Goal: Task Accomplishment & Management: Manage account settings

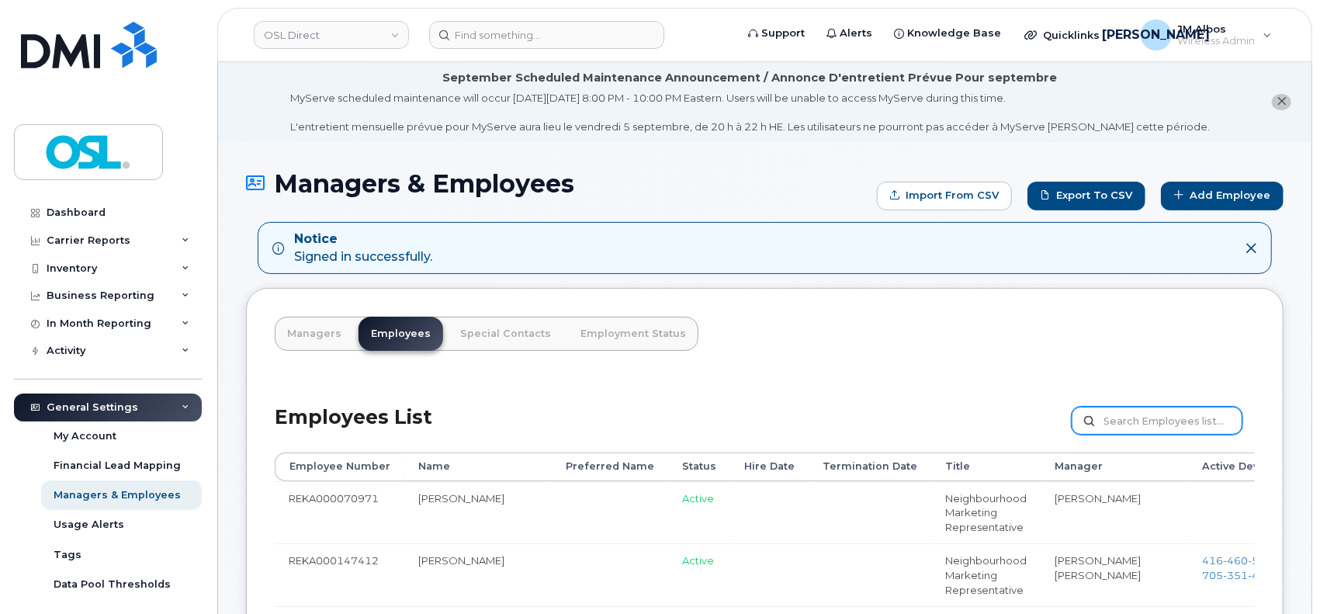
click at [1130, 419] on input "text" at bounding box center [1156, 421] width 171 height 28
paste input "REKA000151240"
type input "REKA000151240"
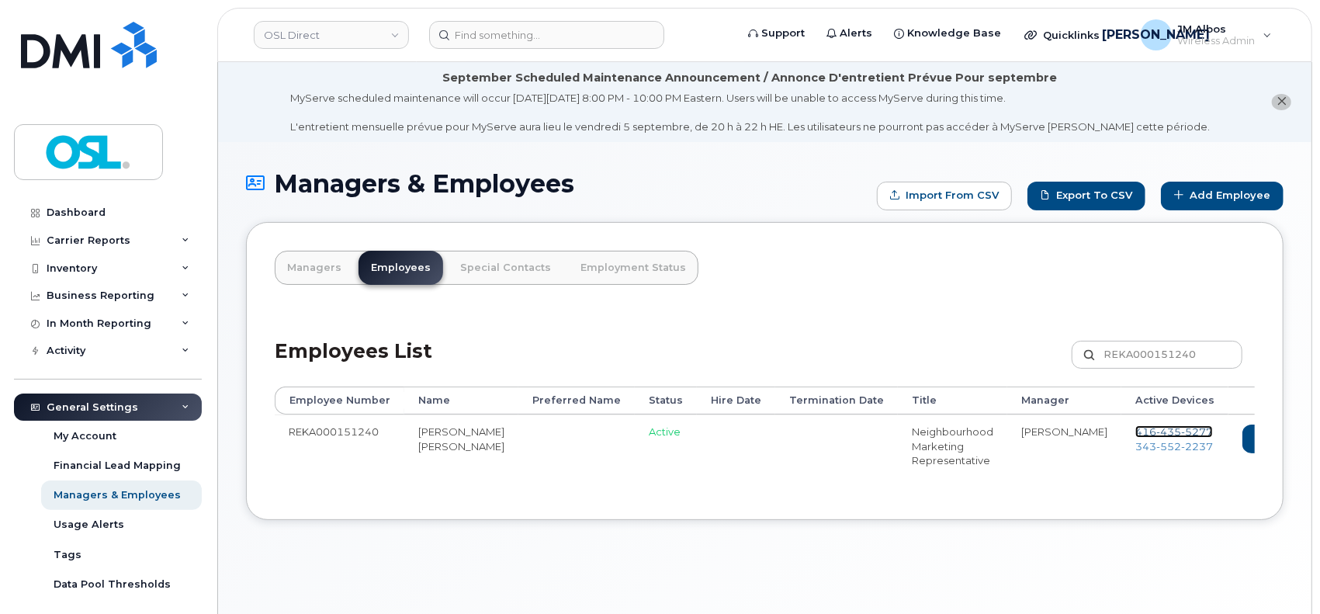
click at [1135, 433] on span "416 435 5277" at bounding box center [1174, 431] width 78 height 12
click at [1135, 447] on span "343 552 2237" at bounding box center [1174, 446] width 78 height 12
click at [1319, 440] on icon at bounding box center [1325, 438] width 9 height 9
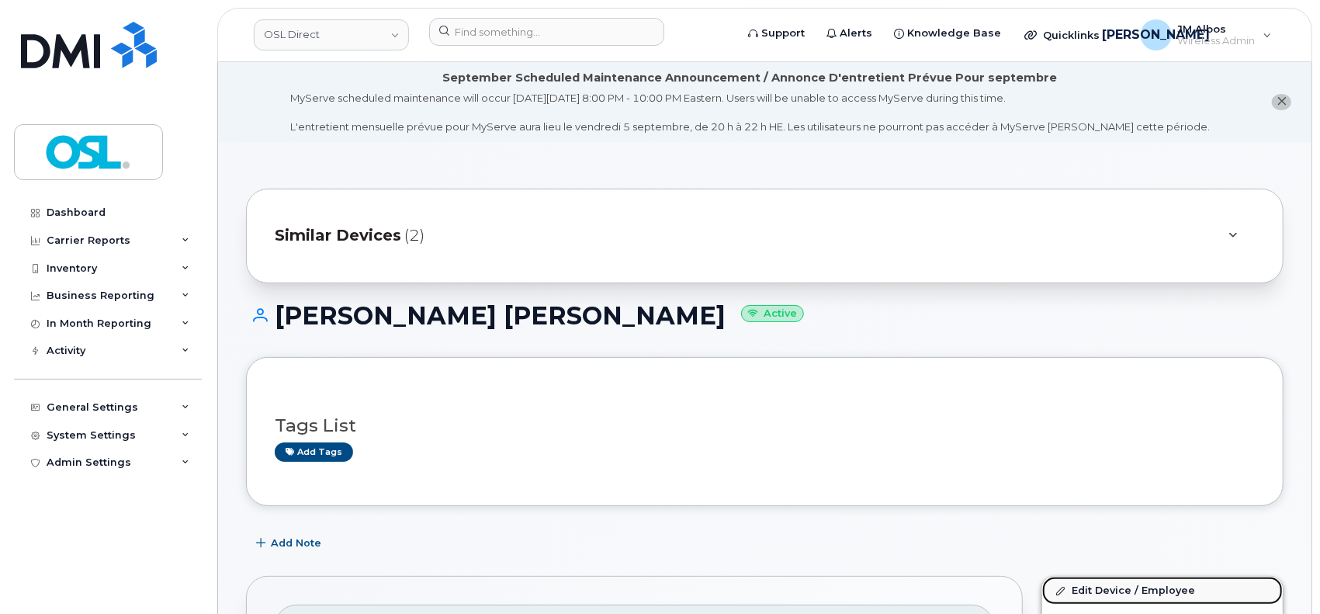
click at [1094, 586] on link "Edit Device / Employee" at bounding box center [1162, 590] width 241 height 28
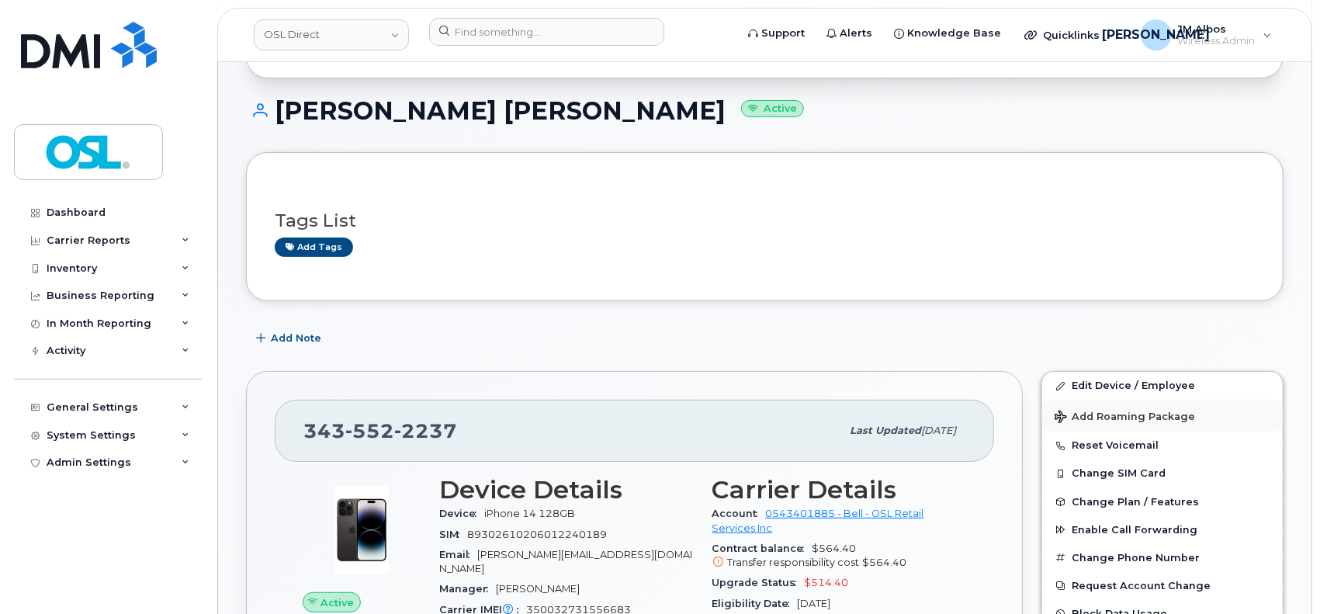
scroll to position [206, 0]
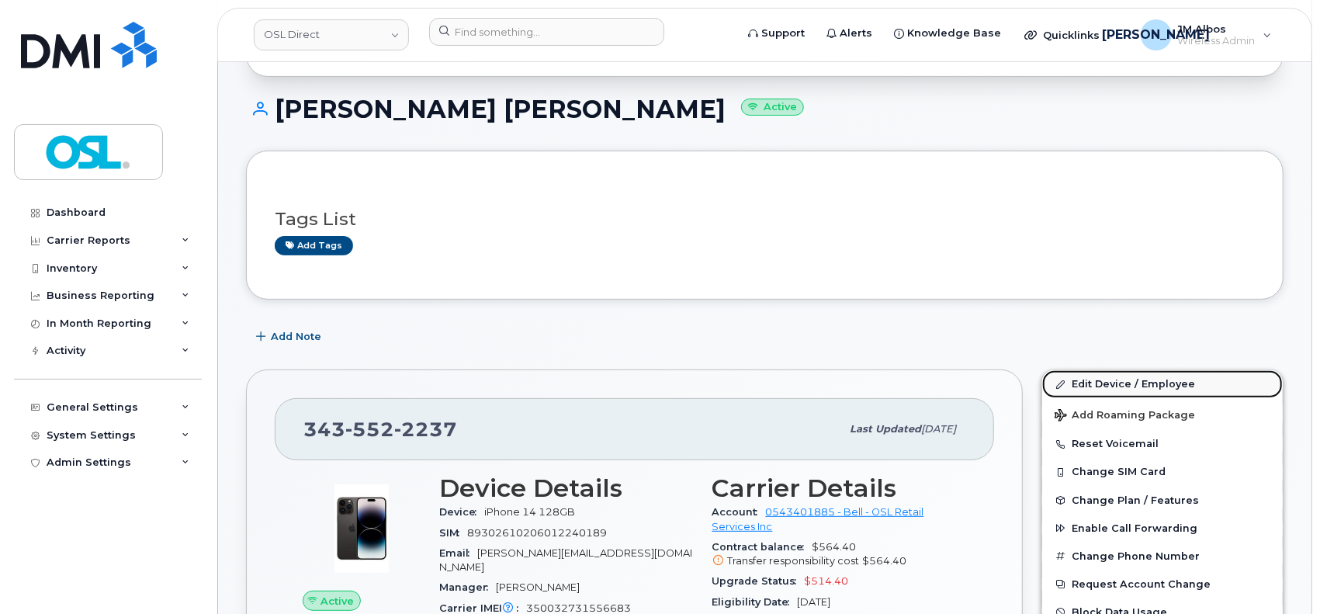
click at [1082, 386] on link "Edit Device / Employee" at bounding box center [1162, 384] width 241 height 28
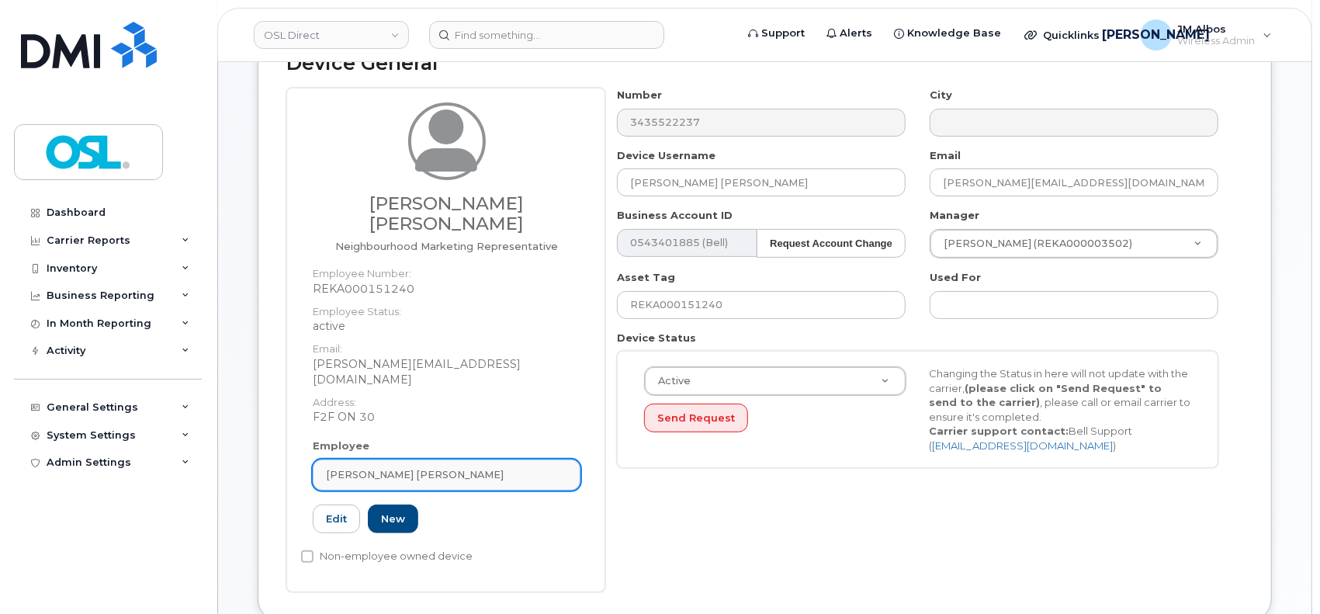
scroll to position [206, 0]
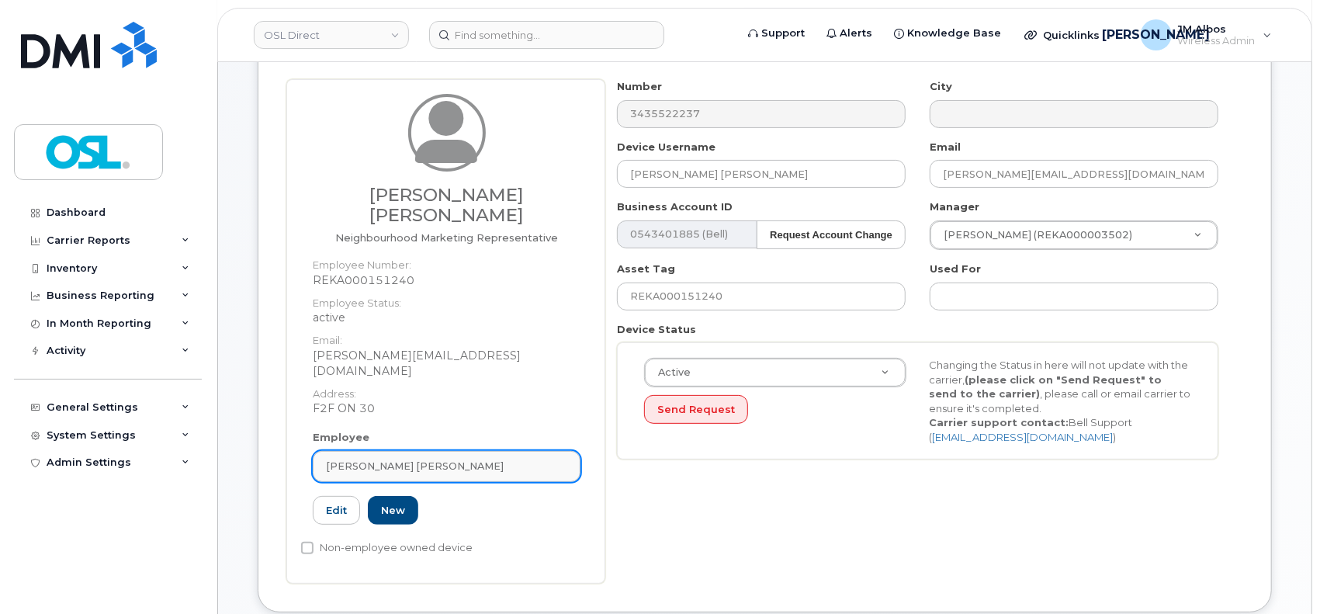
click at [464, 459] on span "Habib Abboud Abou Hissab" at bounding box center [415, 466] width 178 height 15
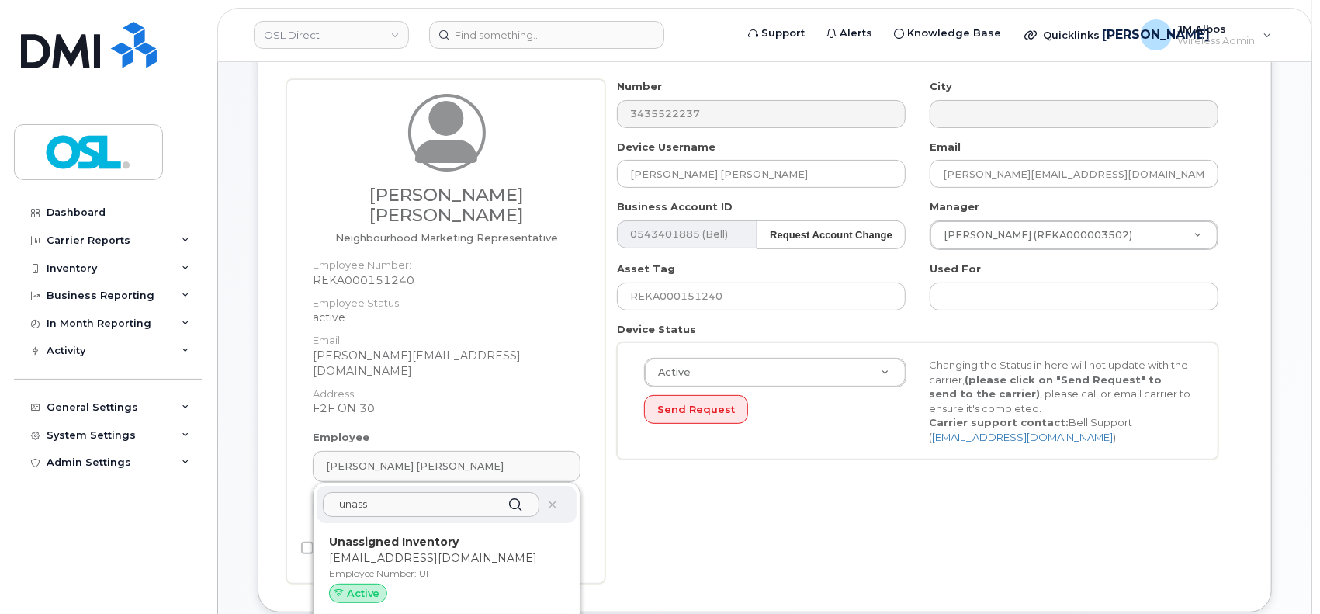
type input "unass"
type input "UT"
type input "Unassigned Terminated"
type input "support_2@osldirect.com"
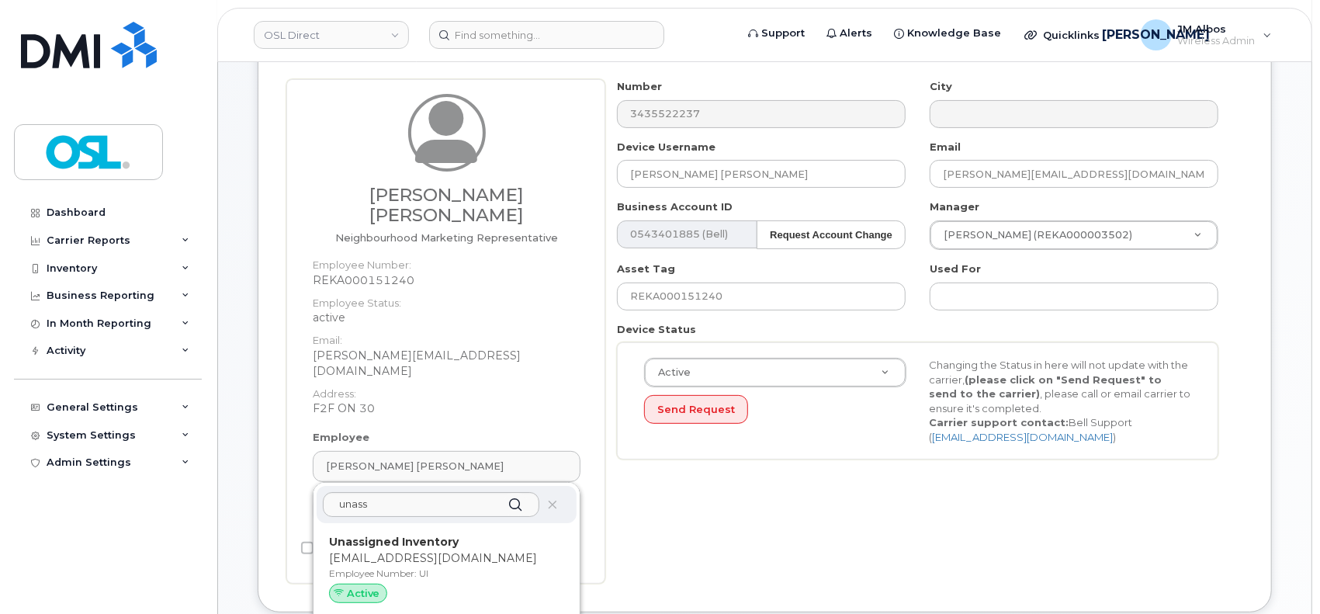
type input "4117510"
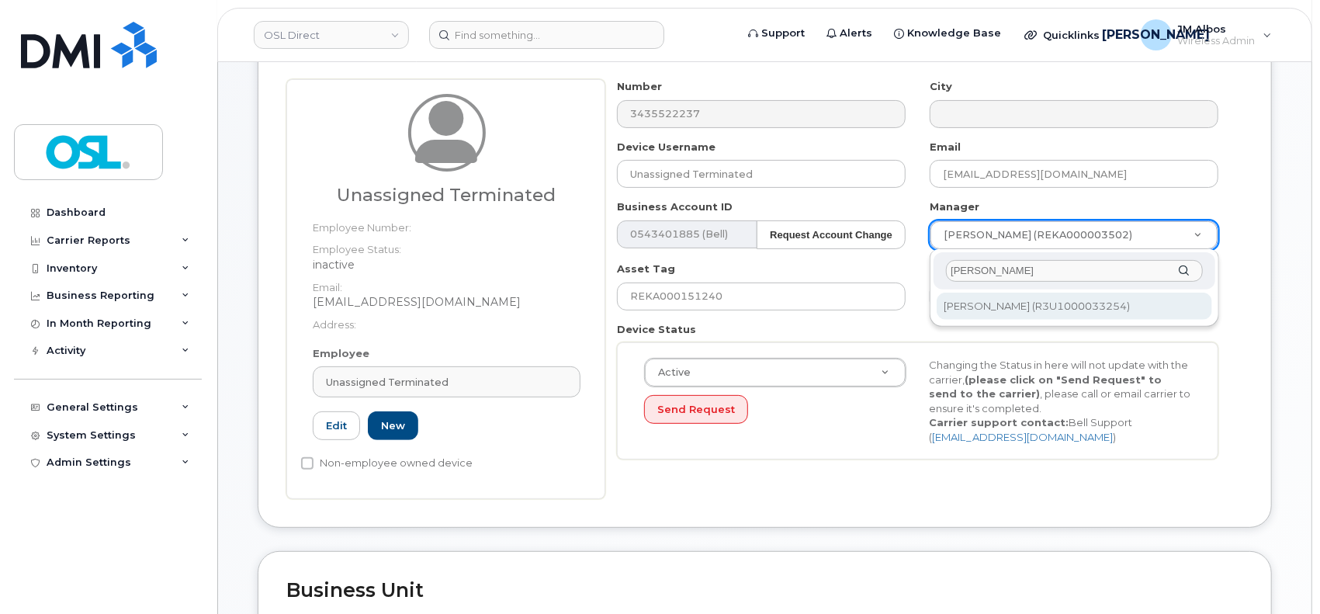
type input "patry"
type input "1527344"
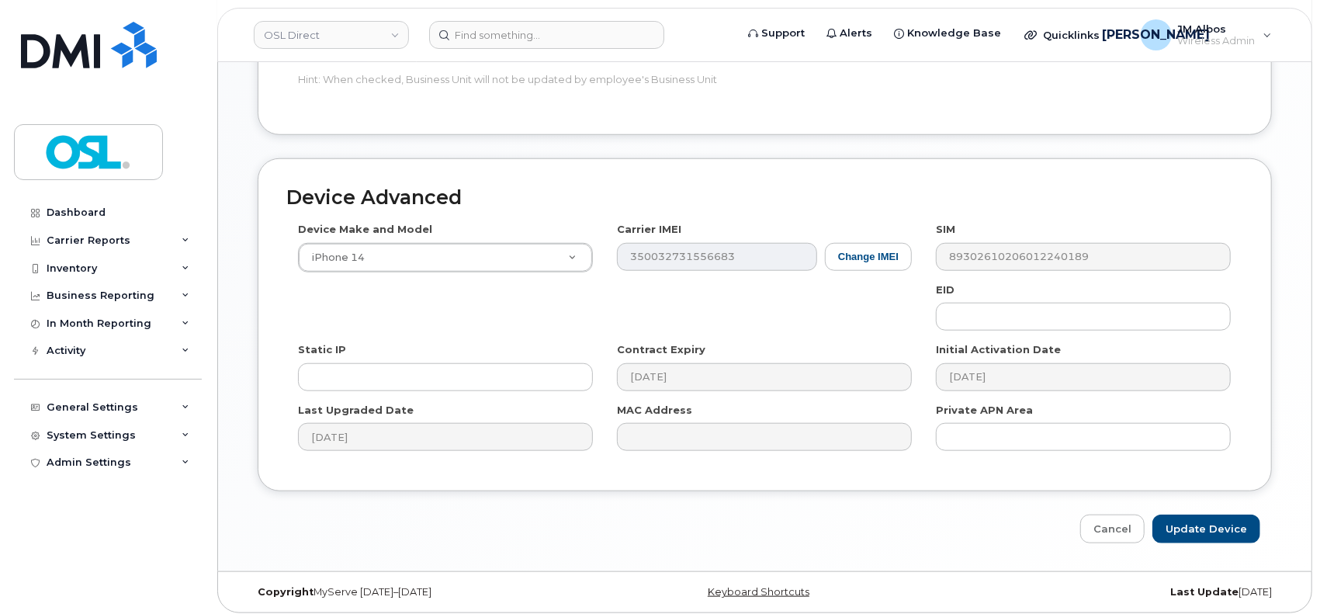
scroll to position [871, 0]
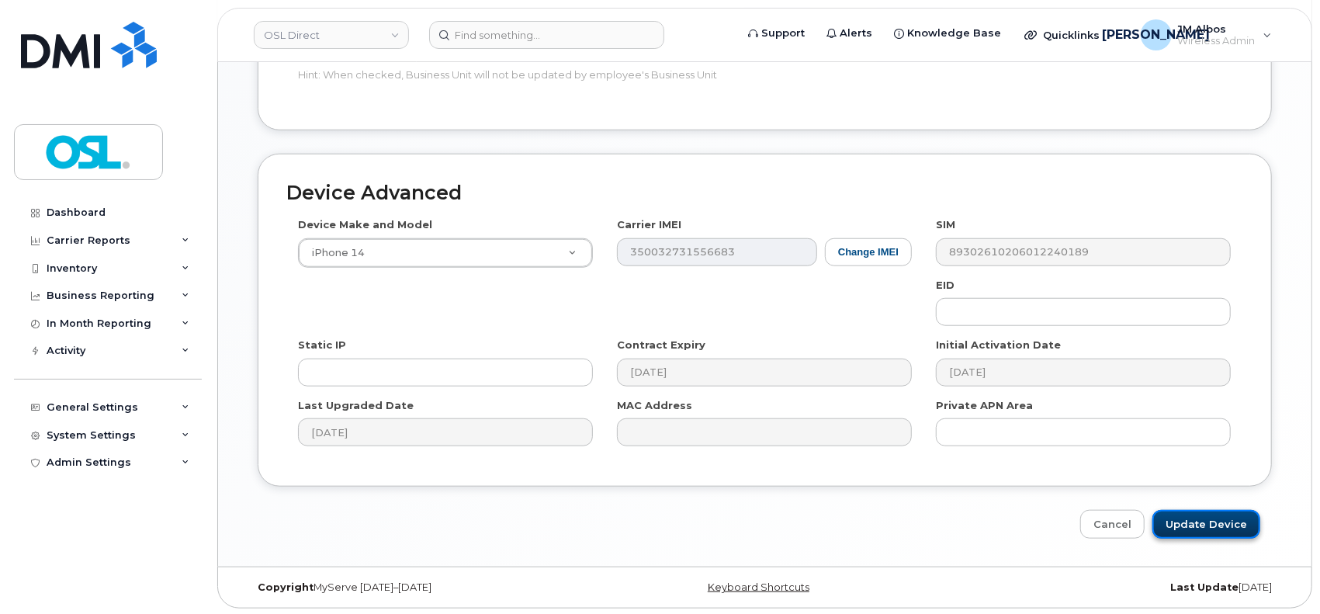
click at [1189, 517] on input "Update Device" at bounding box center [1206, 524] width 108 height 29
type input "Saving..."
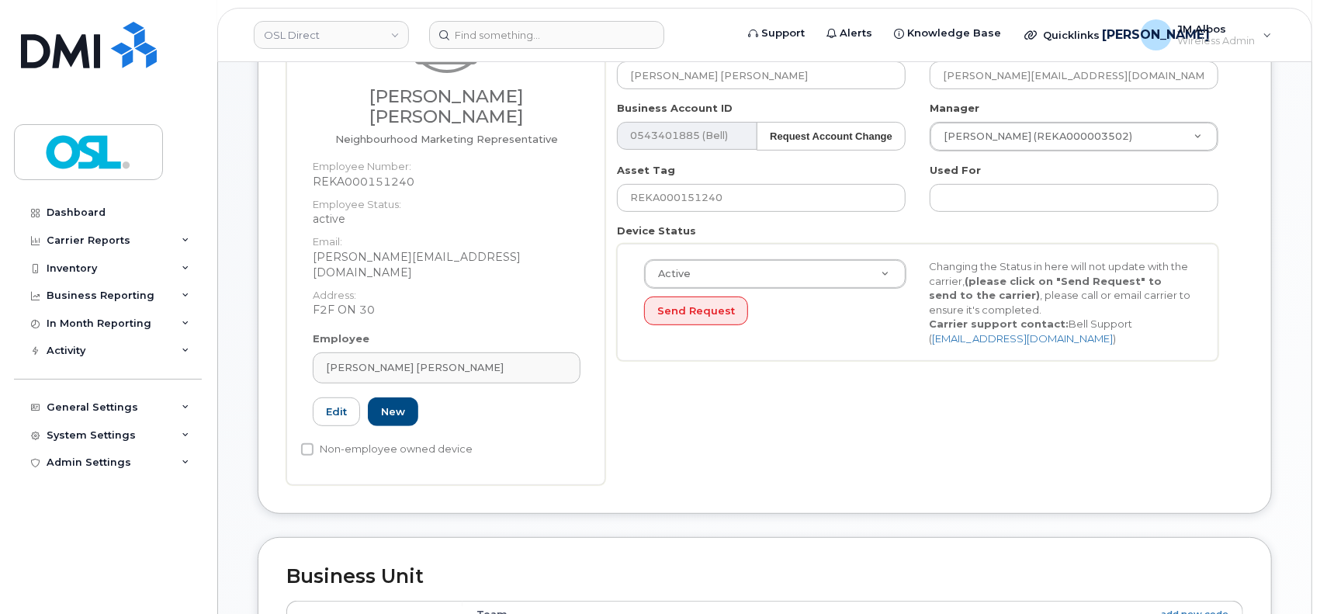
scroll to position [310, 0]
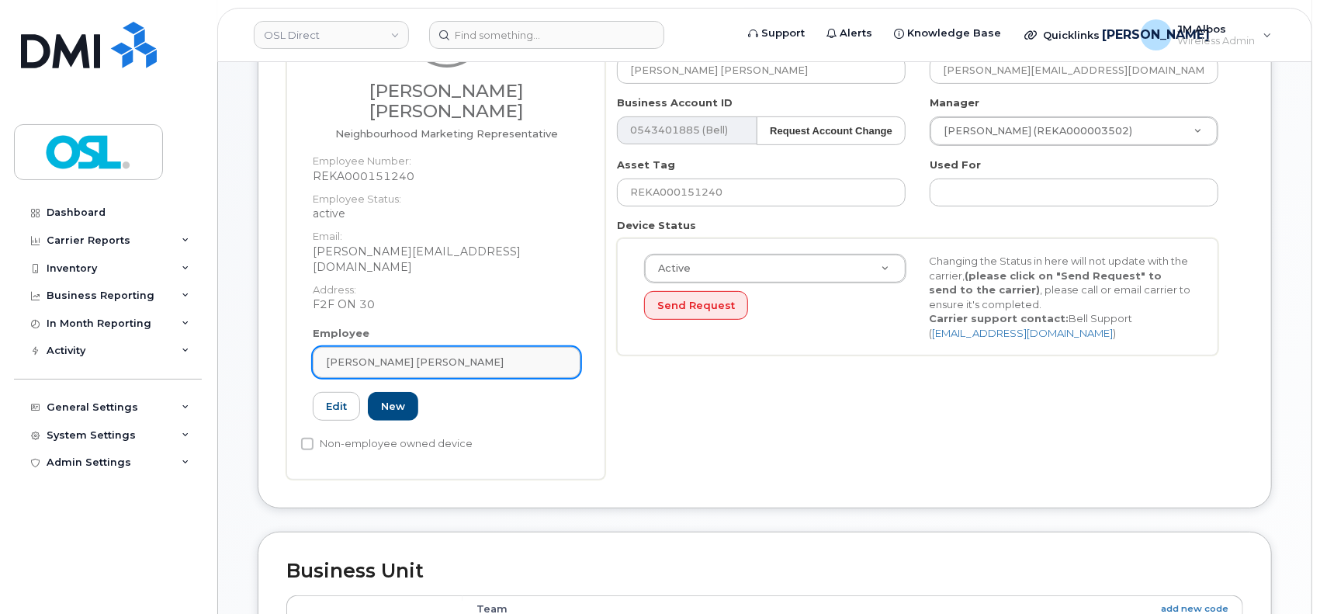
click at [498, 347] on link "Habib Abboud Abou Hissab" at bounding box center [447, 362] width 268 height 31
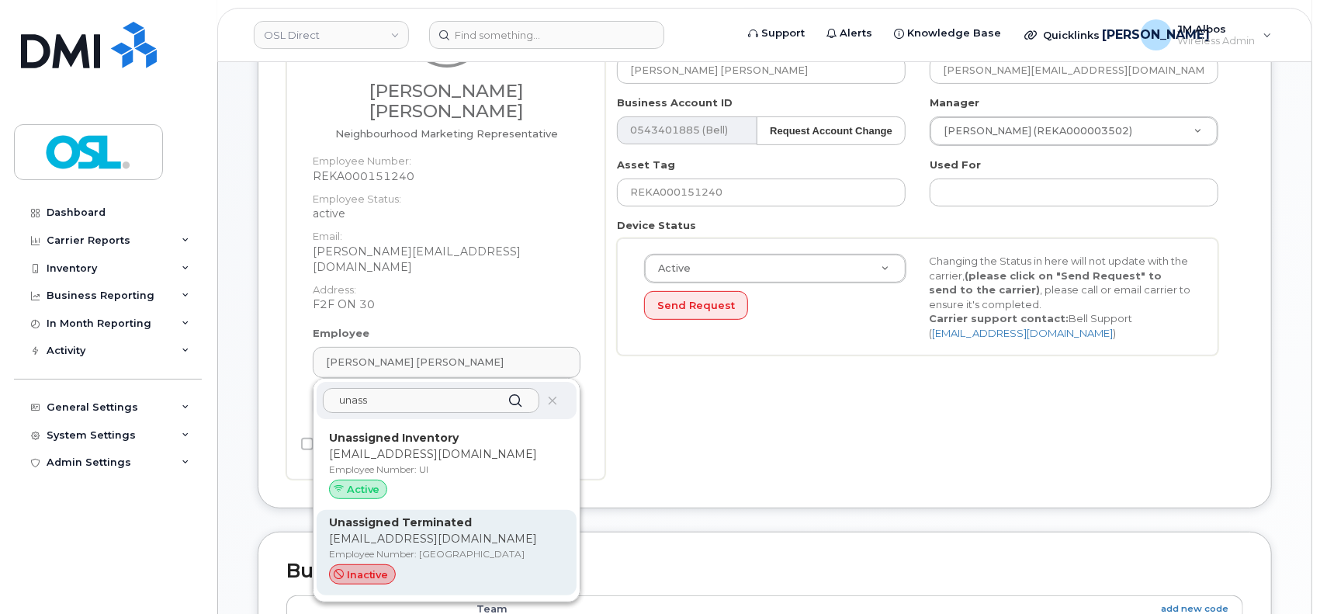
type input "unass"
click at [458, 514] on p "Unassigned Terminated" at bounding box center [446, 522] width 235 height 16
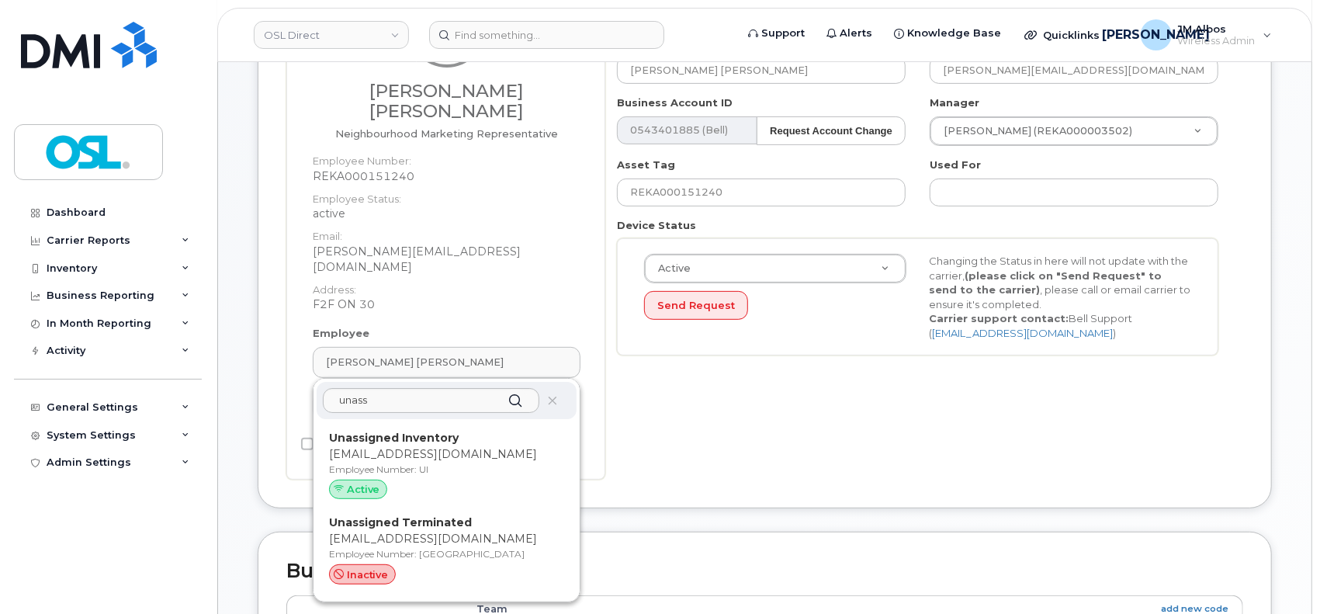
type input "UT"
type input "Unassigned Terminated"
type input "support_2@osldirect.com"
type input "4117510"
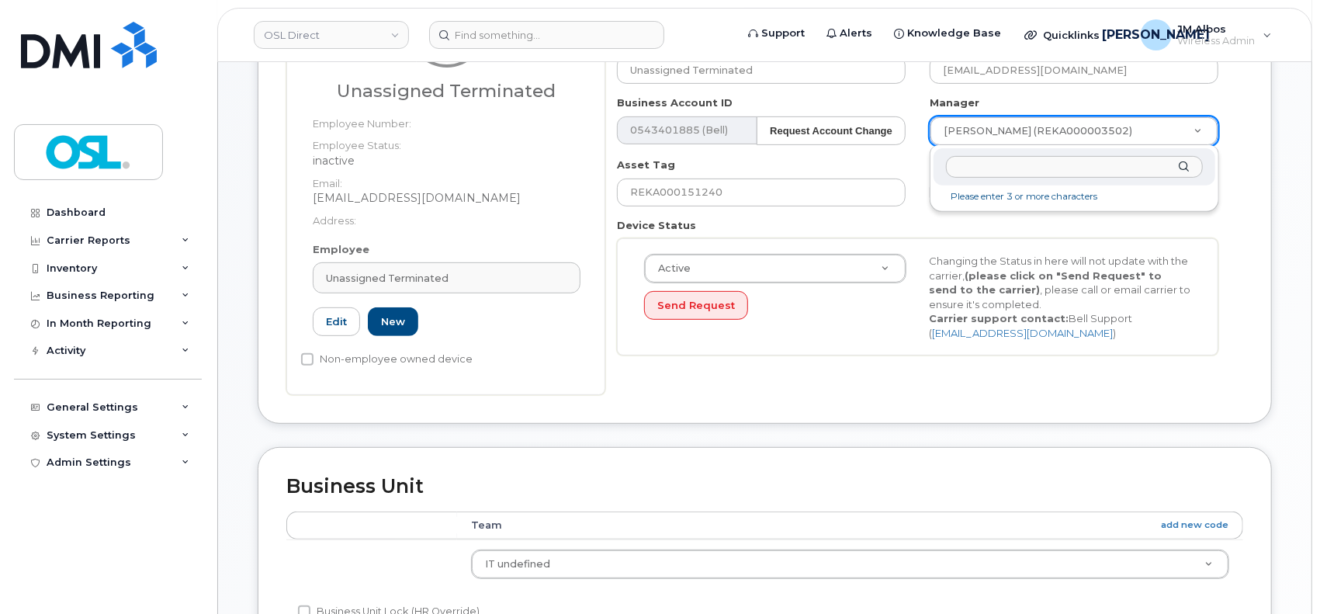
type input "a"
type input "[PERSON_NAME]"
type input "1527344"
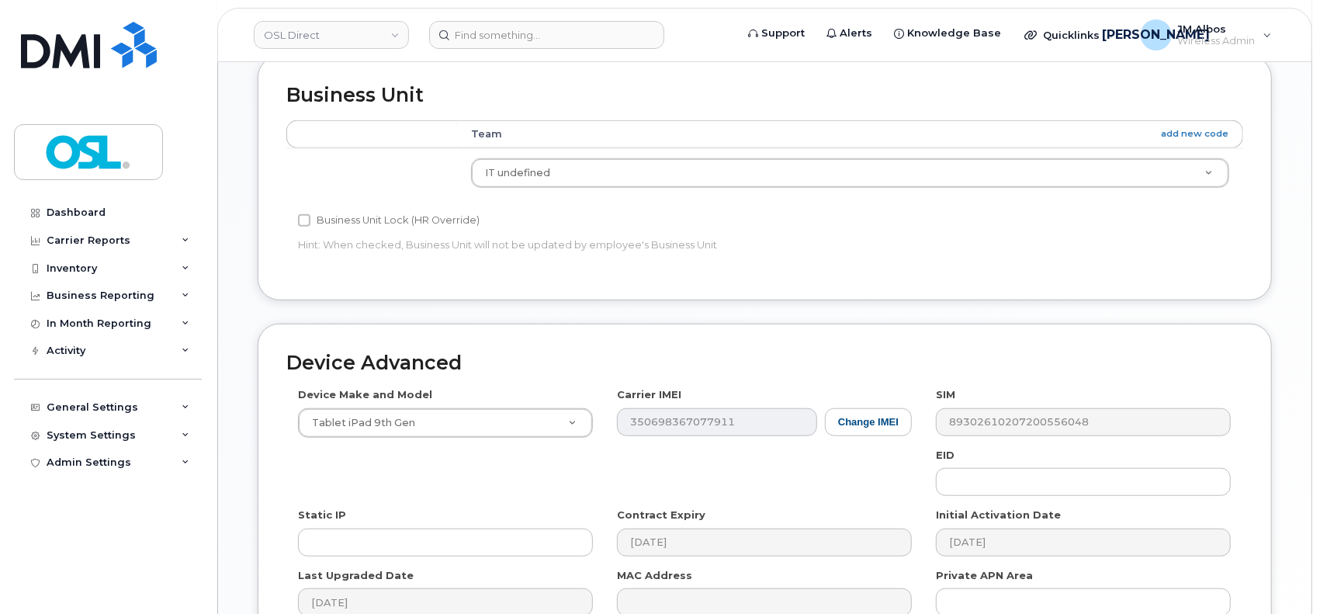
scroll to position [827, 0]
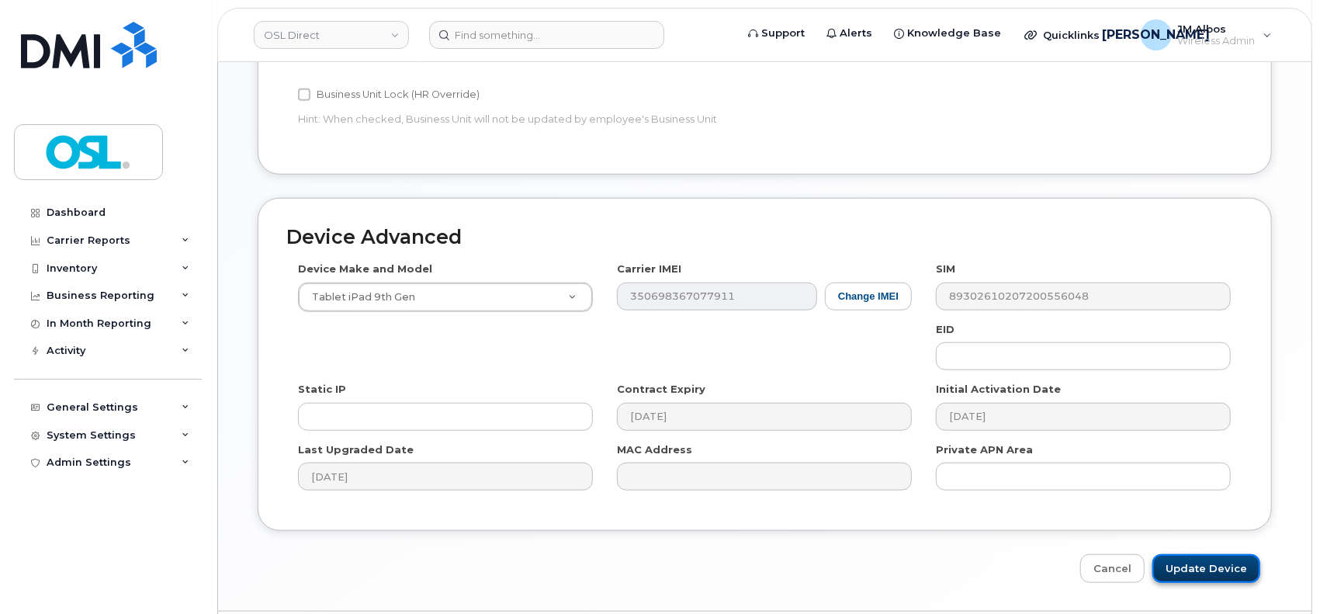
click at [1184, 561] on input "Update Device" at bounding box center [1206, 568] width 108 height 29
type input "Saving..."
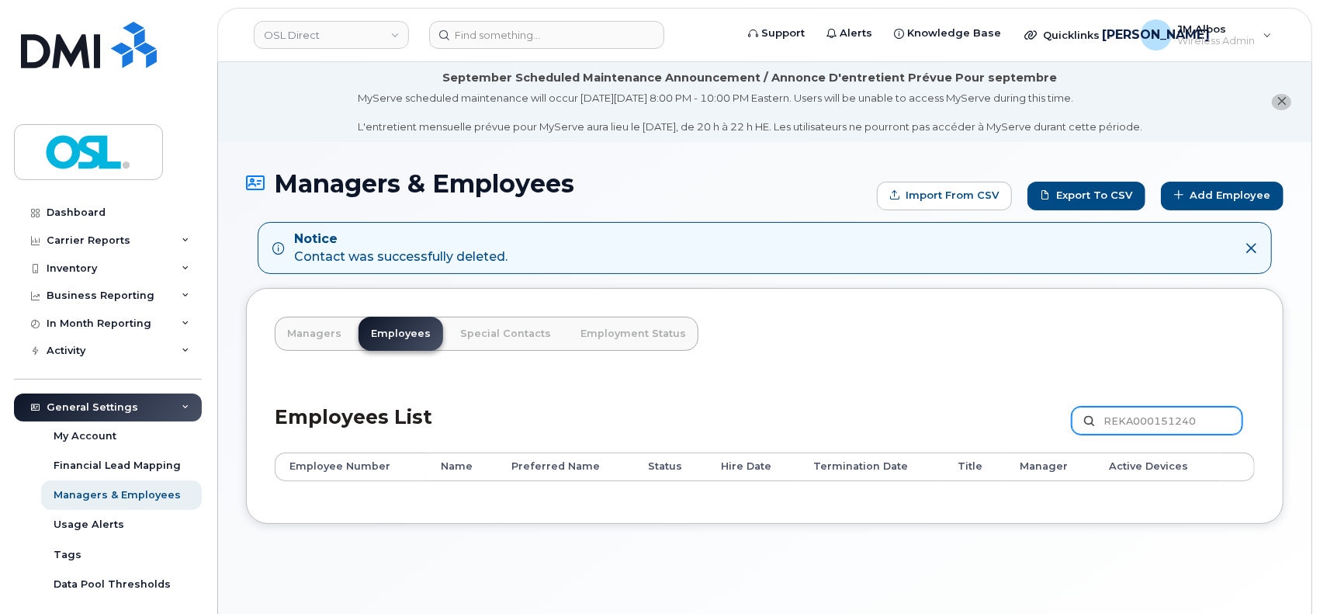
click at [1113, 420] on input "REKA000151240" at bounding box center [1156, 421] width 171 height 28
paste input "0539"
type input "REKA000150539"
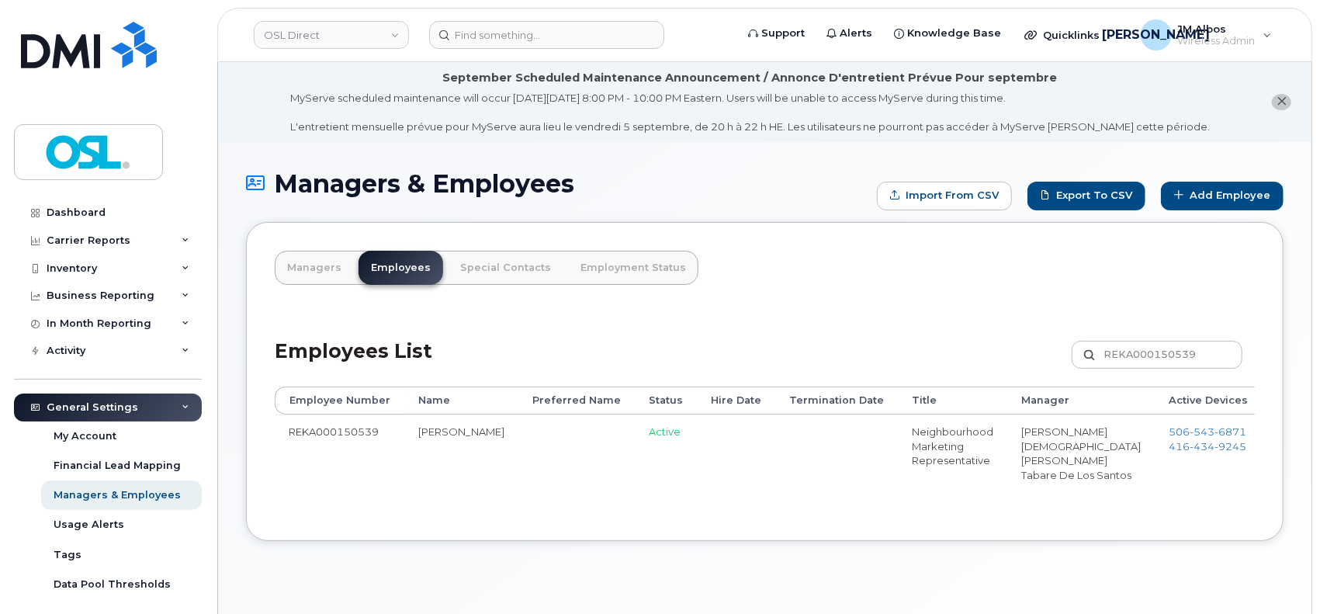
drag, startPoint x: 1049, startPoint y: 431, endPoint x: 1051, endPoint y: 488, distance: 57.4
click at [1154, 495] on td "506 543 6871 416 434 9245" at bounding box center [1207, 456] width 107 height 84
click at [1168, 428] on span "506 543 6871" at bounding box center [1207, 431] width 78 height 12
click at [1189, 448] on span "434" at bounding box center [1201, 446] width 25 height 12
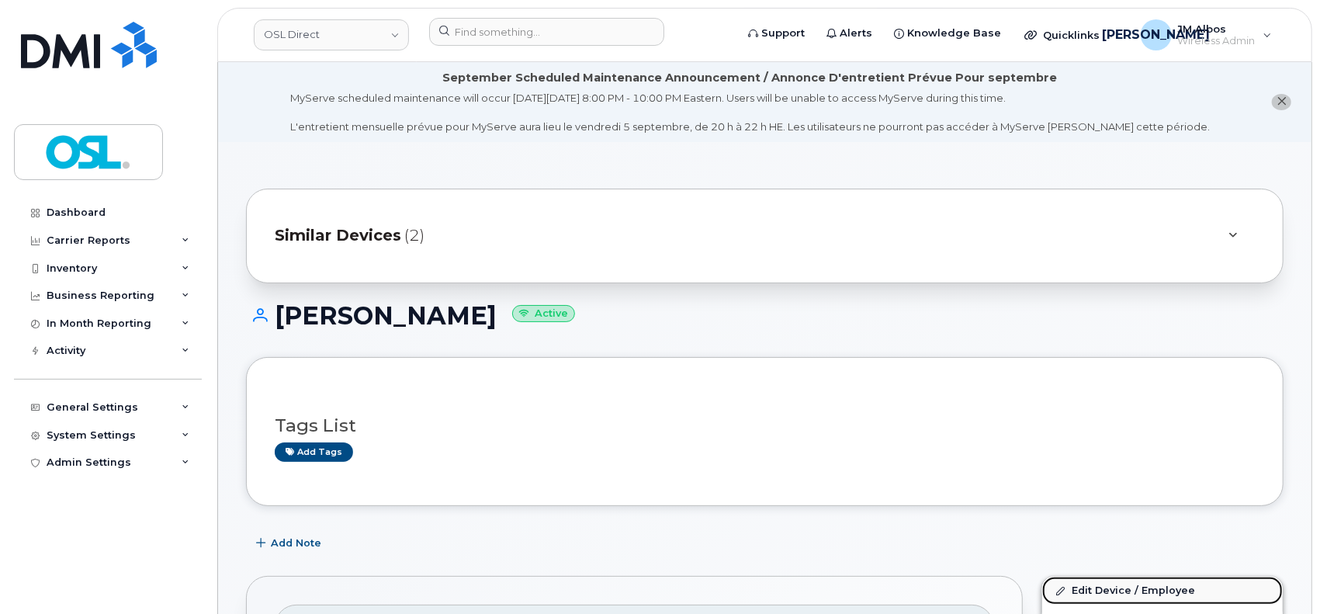
click at [1085, 587] on link "Edit Device / Employee" at bounding box center [1162, 590] width 241 height 28
click at [1096, 586] on link "Edit Device / Employee" at bounding box center [1162, 590] width 241 height 28
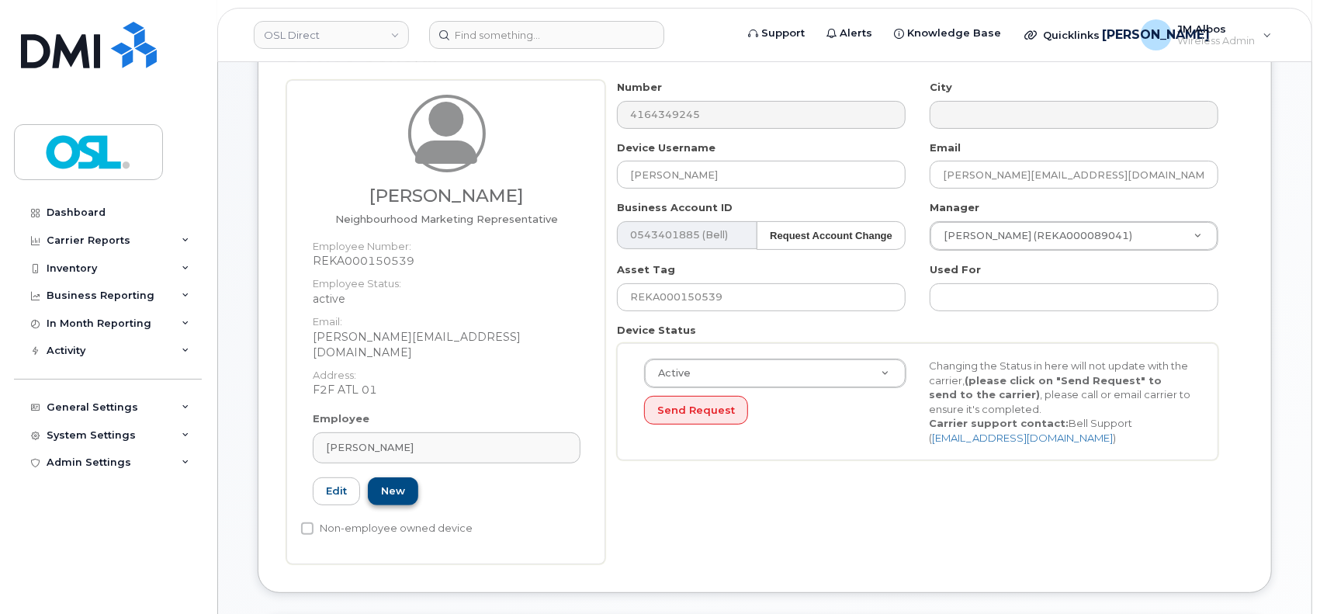
scroll to position [206, 0]
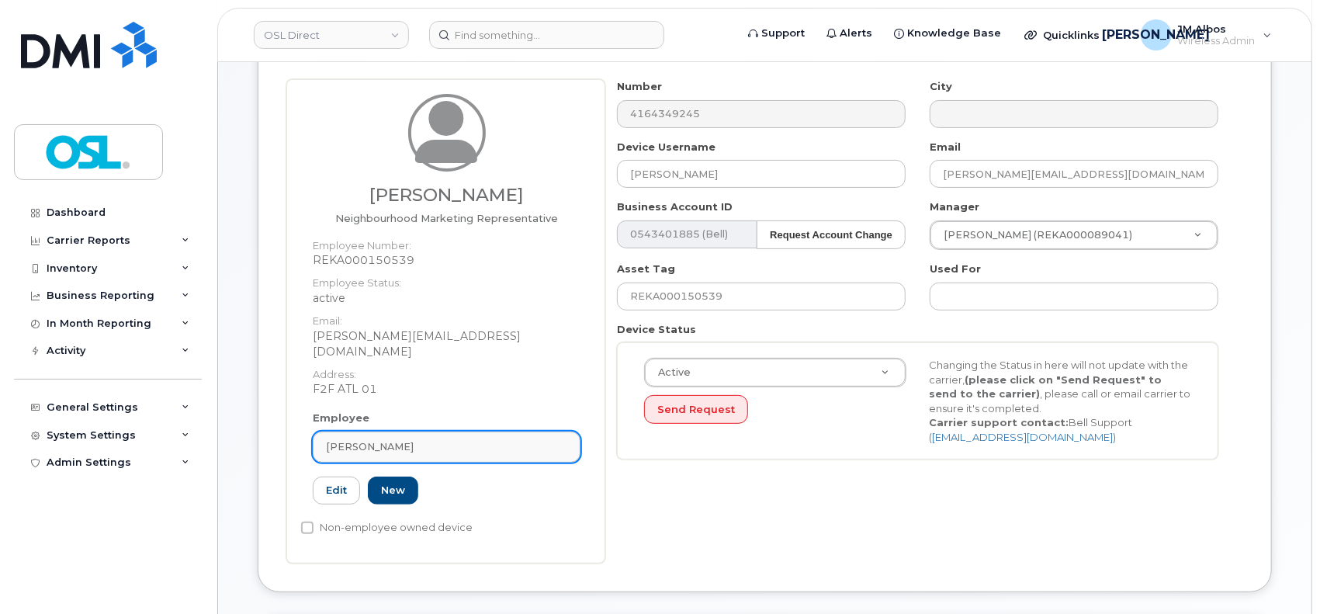
click at [419, 439] on div "[PERSON_NAME]" at bounding box center [446, 446] width 241 height 15
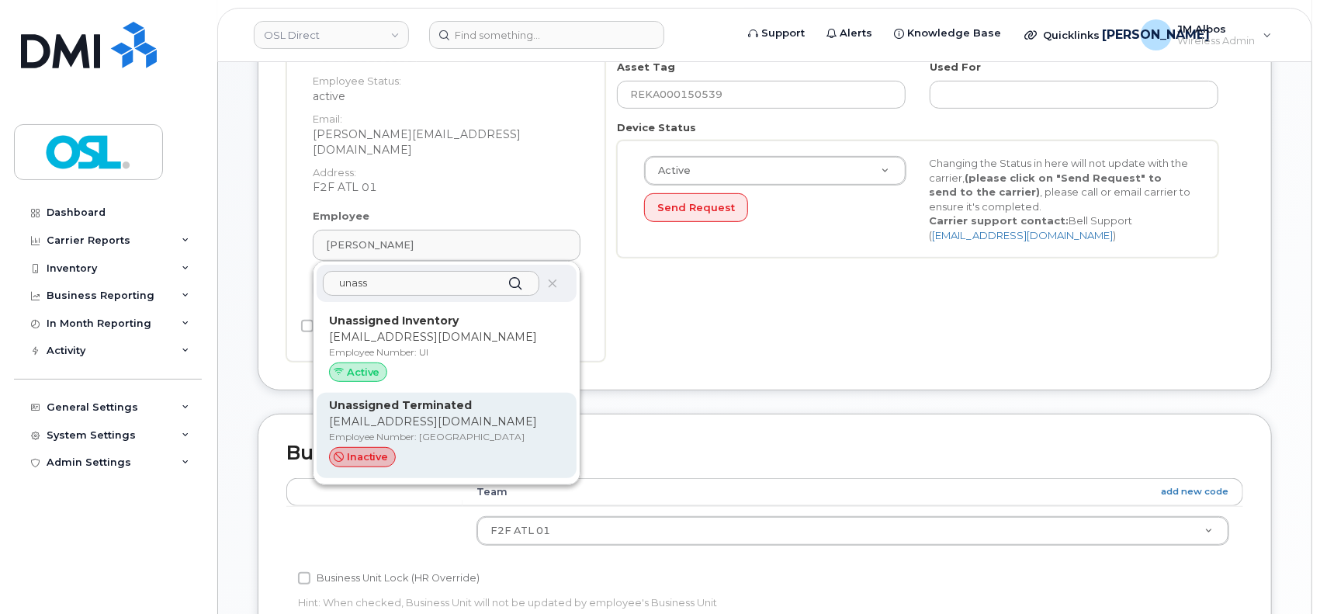
scroll to position [414, 0]
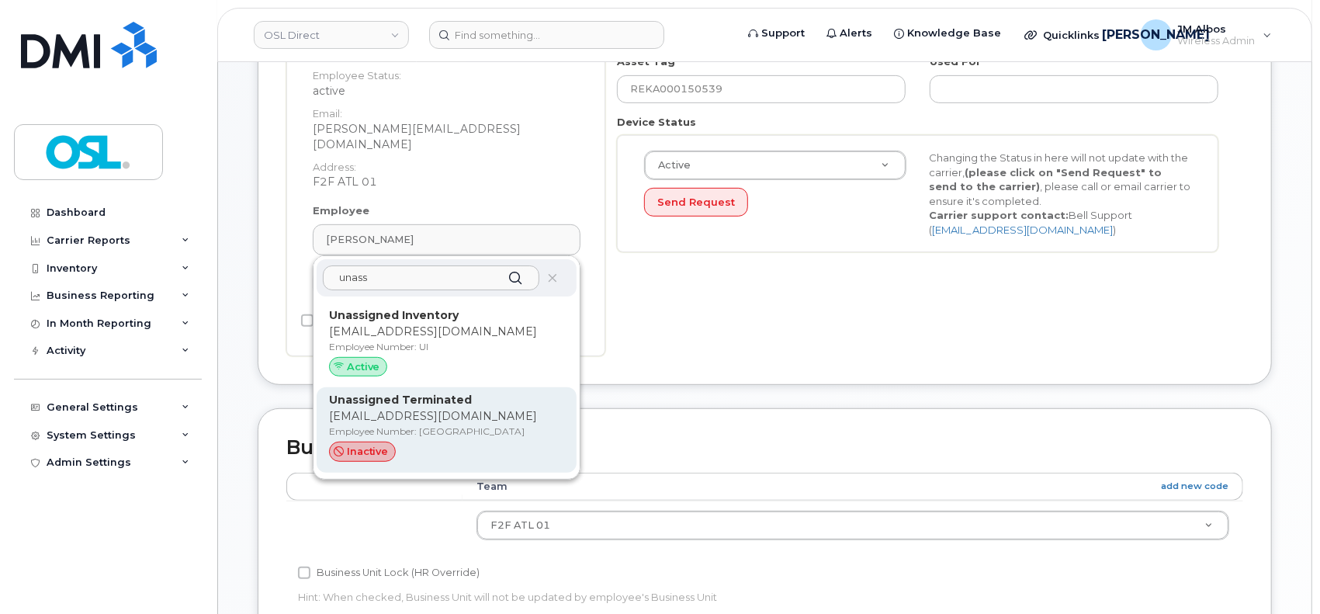
type input "unass"
click at [432, 424] on p "Employee Number: UT" at bounding box center [446, 431] width 235 height 14
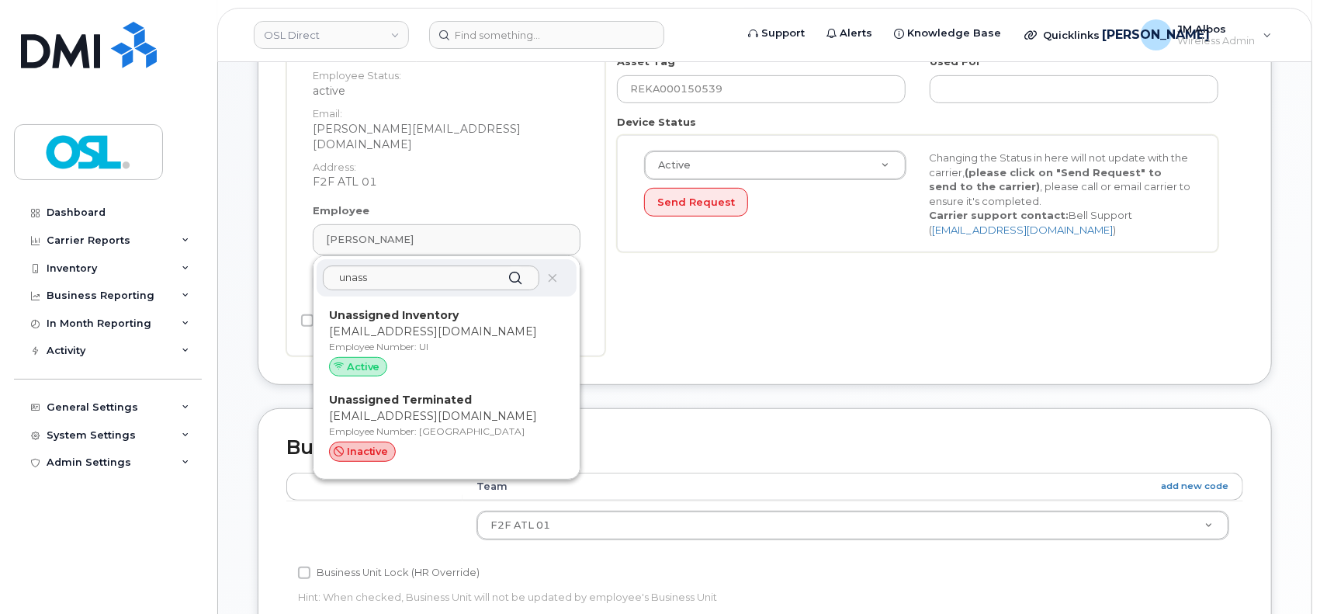
type input "UT"
type input "Unassigned Terminated"
type input "[EMAIL_ADDRESS][DOMAIN_NAME]"
type input "4117510"
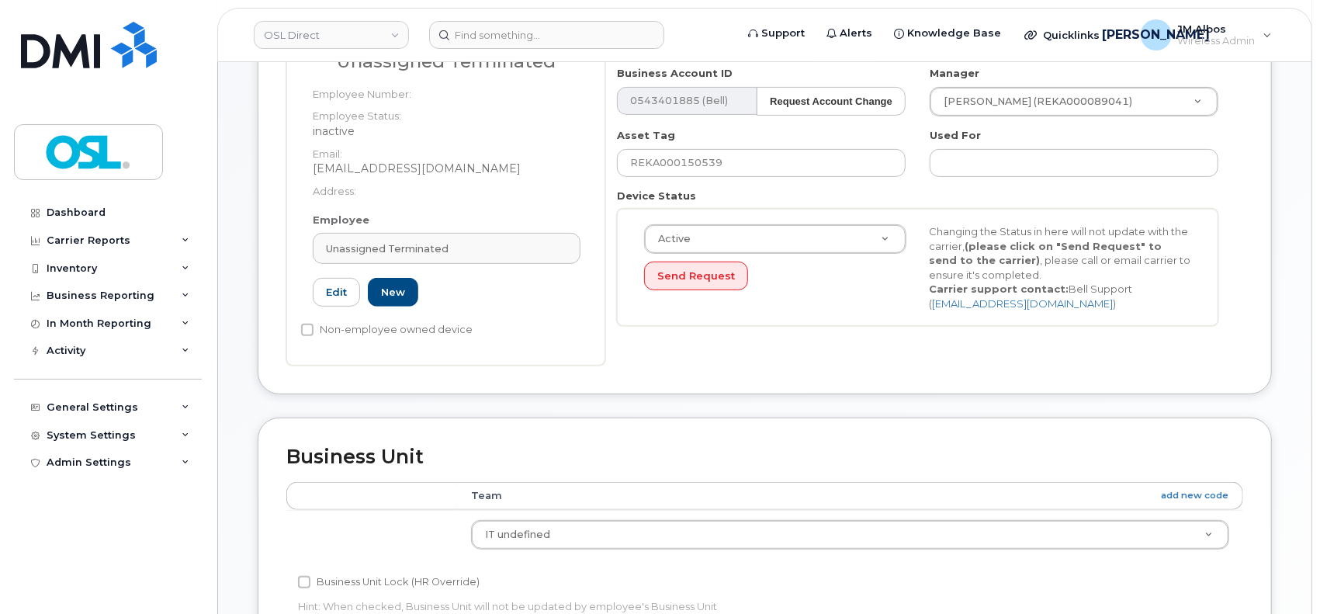
scroll to position [310, 0]
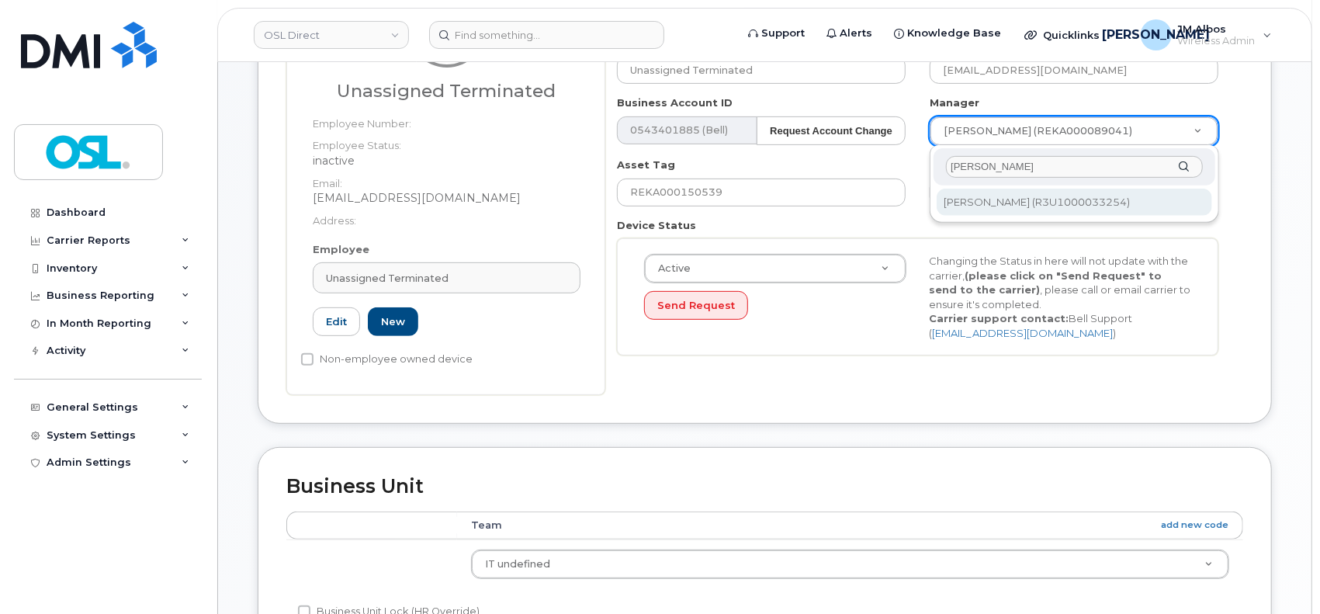
type input "[PERSON_NAME]"
type input "1527344"
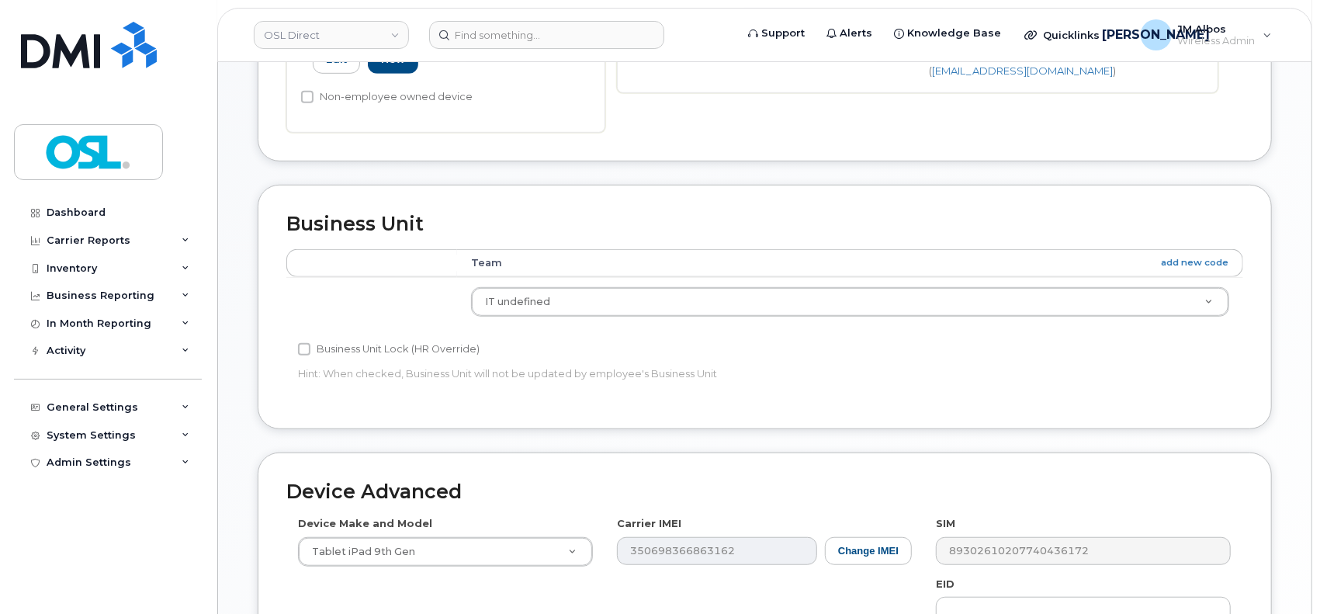
scroll to position [827, 0]
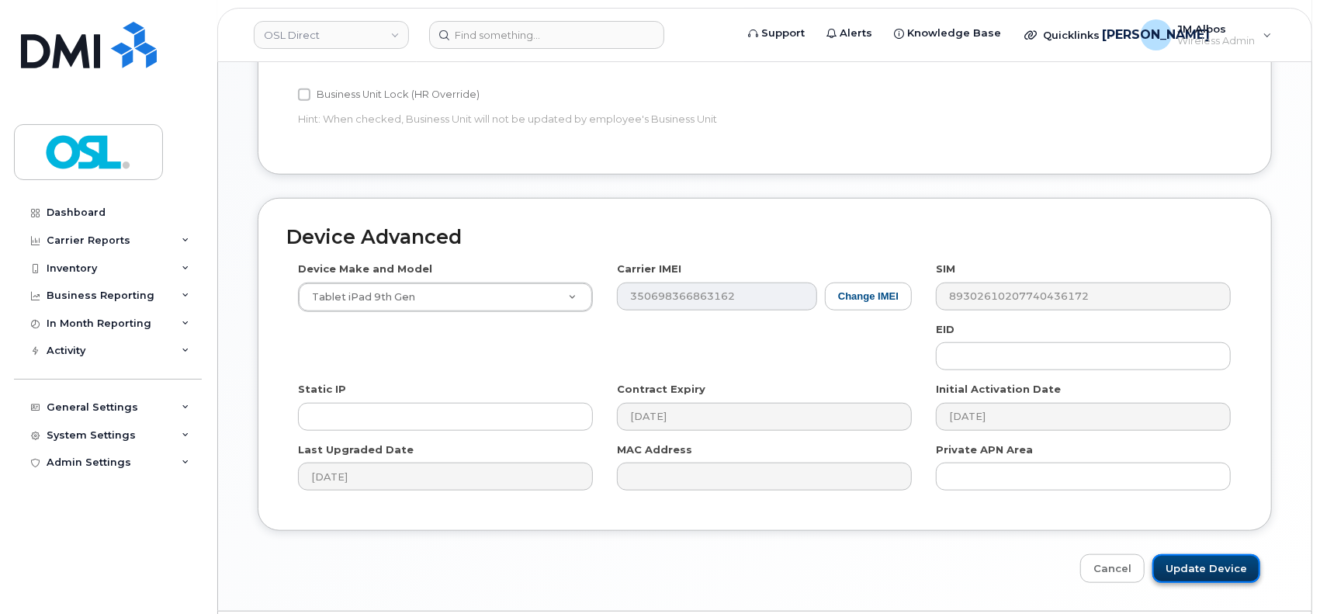
click at [1188, 570] on input "Update Device" at bounding box center [1206, 568] width 108 height 29
type input "Saving..."
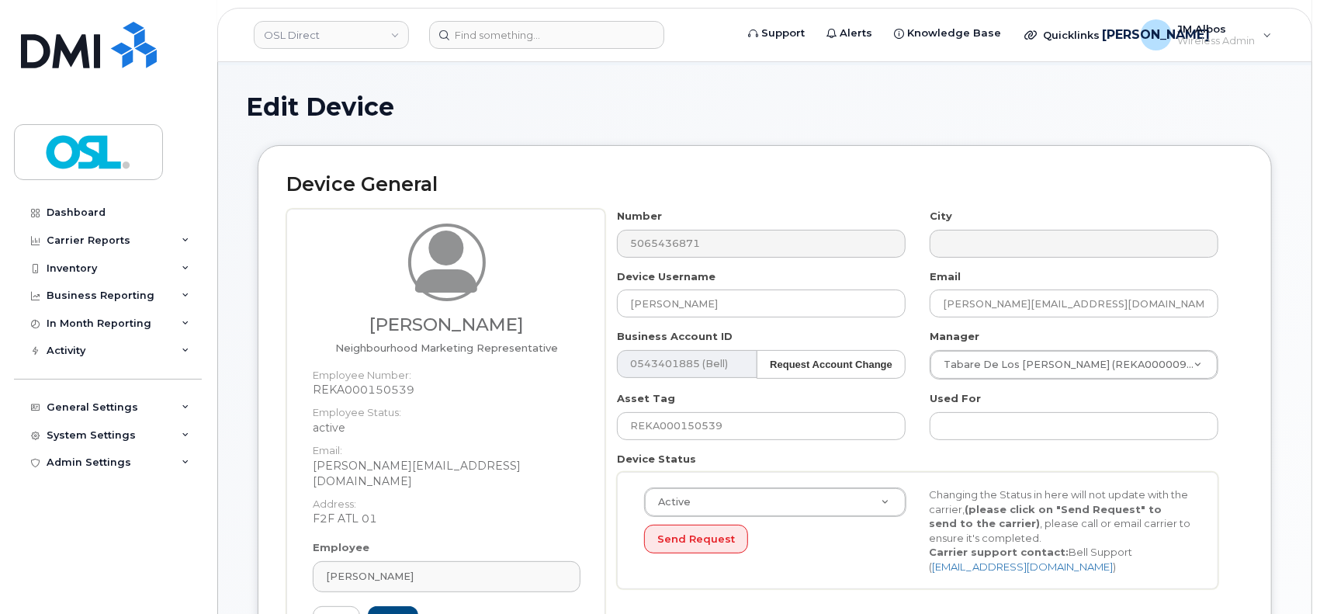
scroll to position [206, 0]
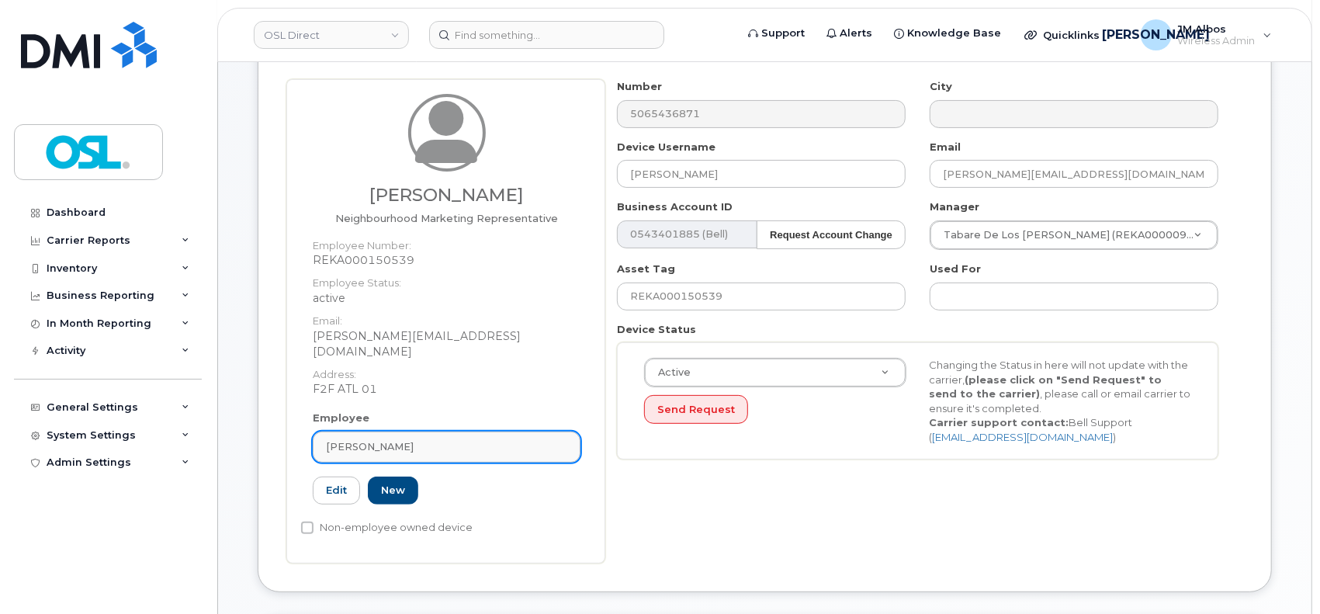
click at [455, 439] on div "[PERSON_NAME]" at bounding box center [446, 446] width 241 height 15
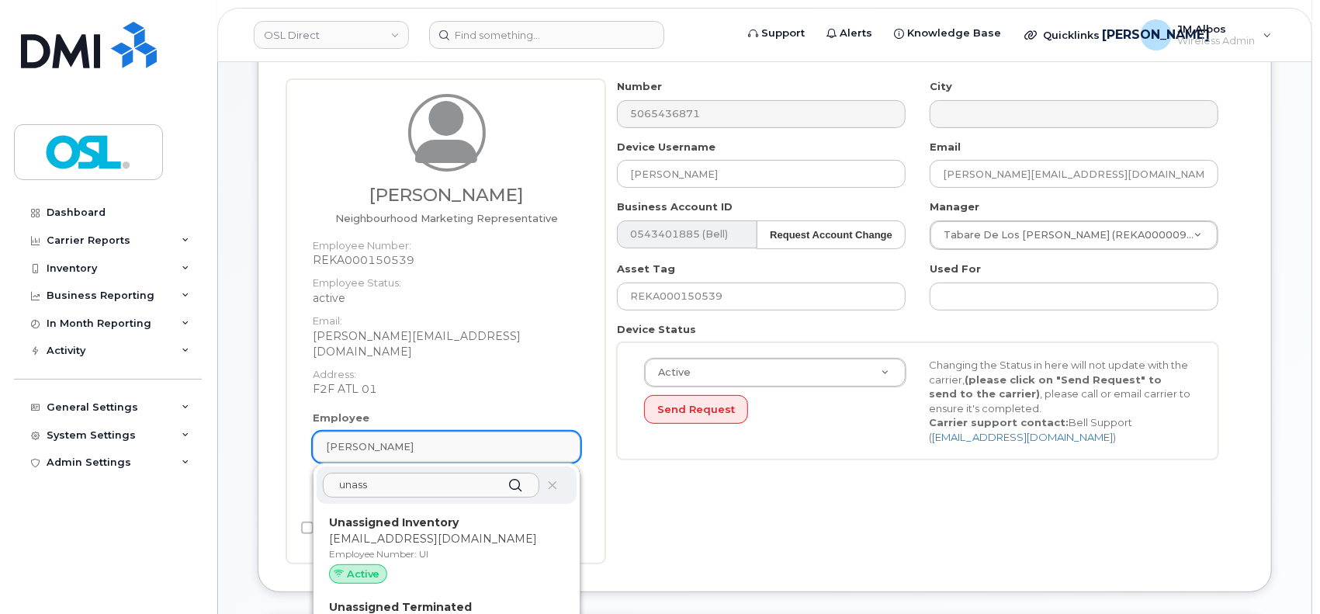
scroll to position [310, 0]
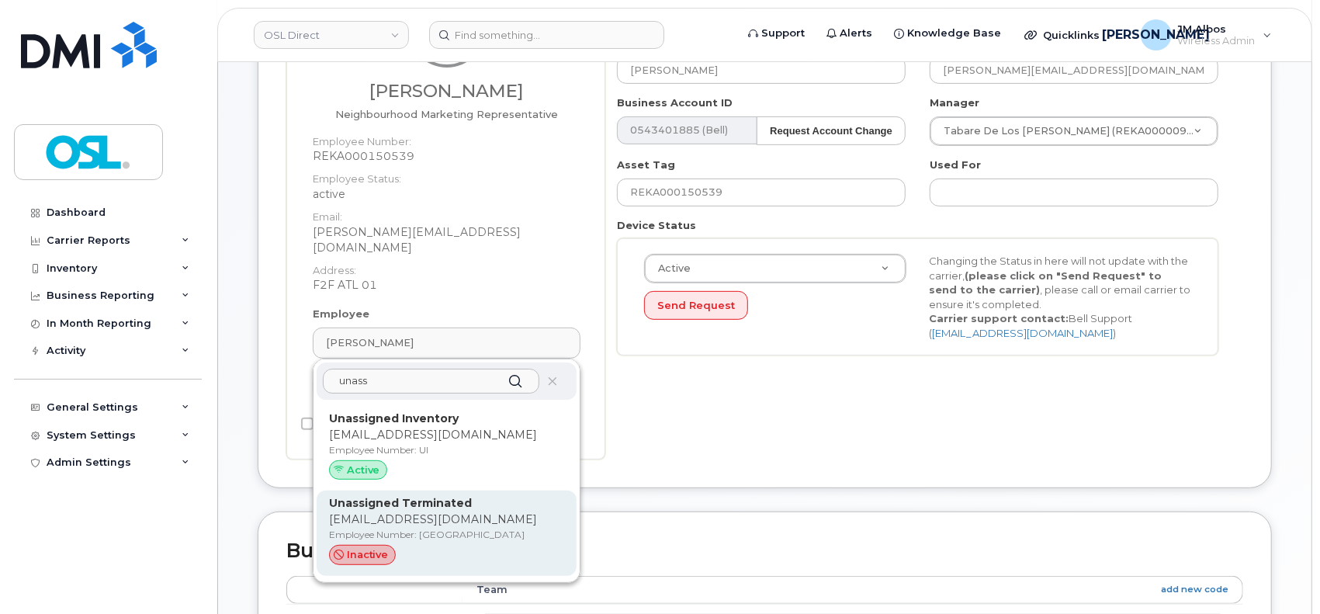
type input "unass"
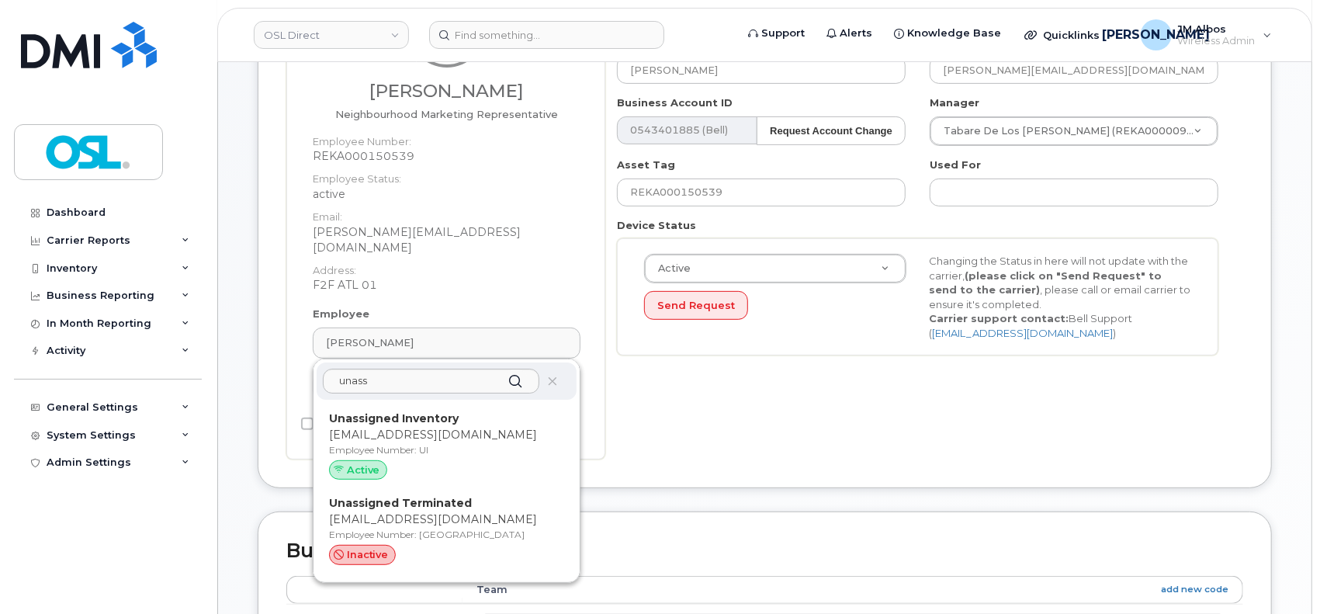
drag, startPoint x: 451, startPoint y: 495, endPoint x: 751, endPoint y: 103, distance: 493.6
click at [451, 496] on div "Unassigned Terminated [EMAIL_ADDRESS][DOMAIN_NAME] Employee Number: UT inactive" at bounding box center [446, 533] width 235 height 76
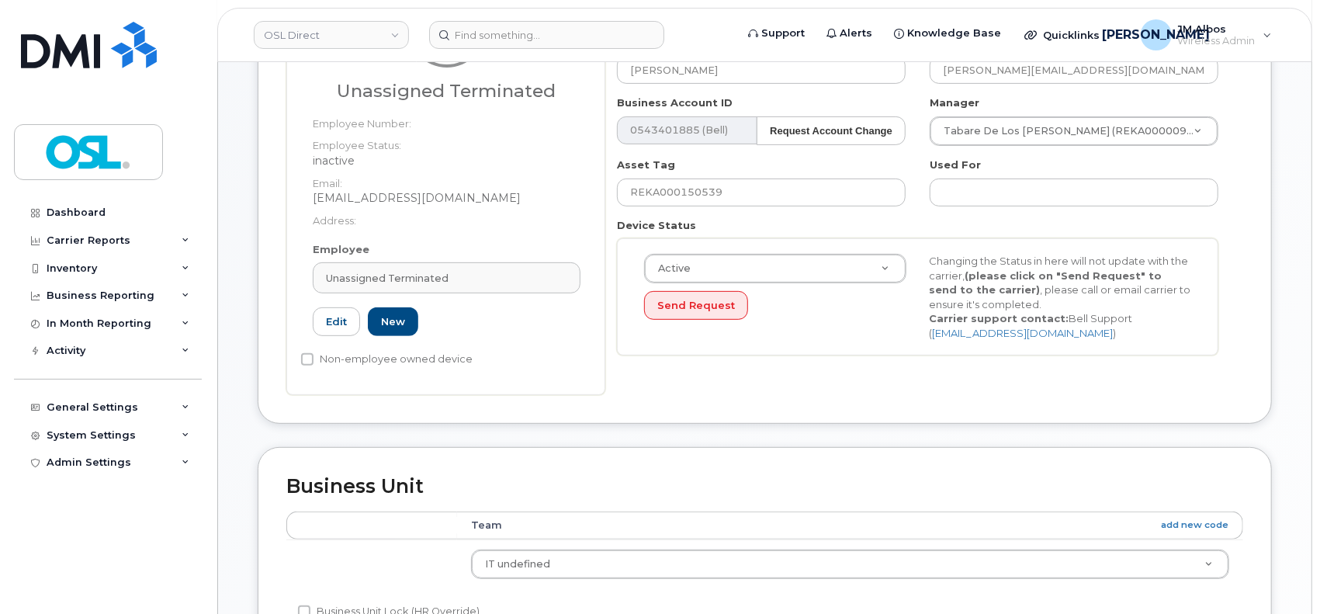
type input "UT"
type input "Unassigned Terminated"
type input "[EMAIL_ADDRESS][DOMAIN_NAME]"
type input "4117510"
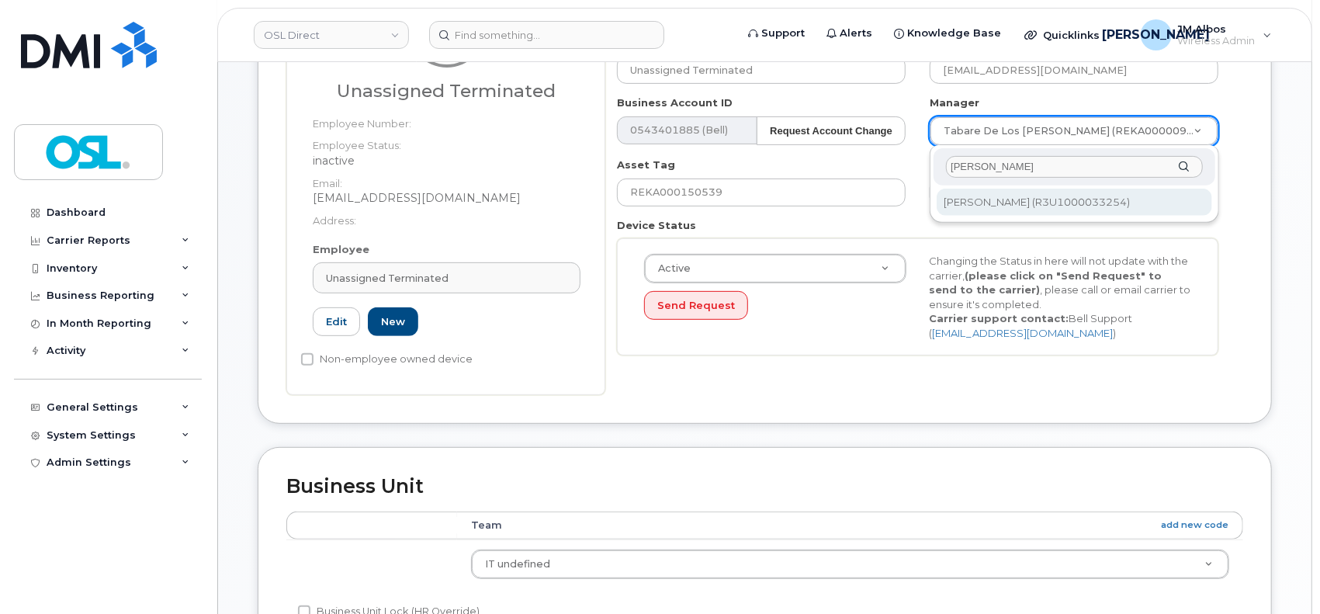
type input "patry"
type input "1527344"
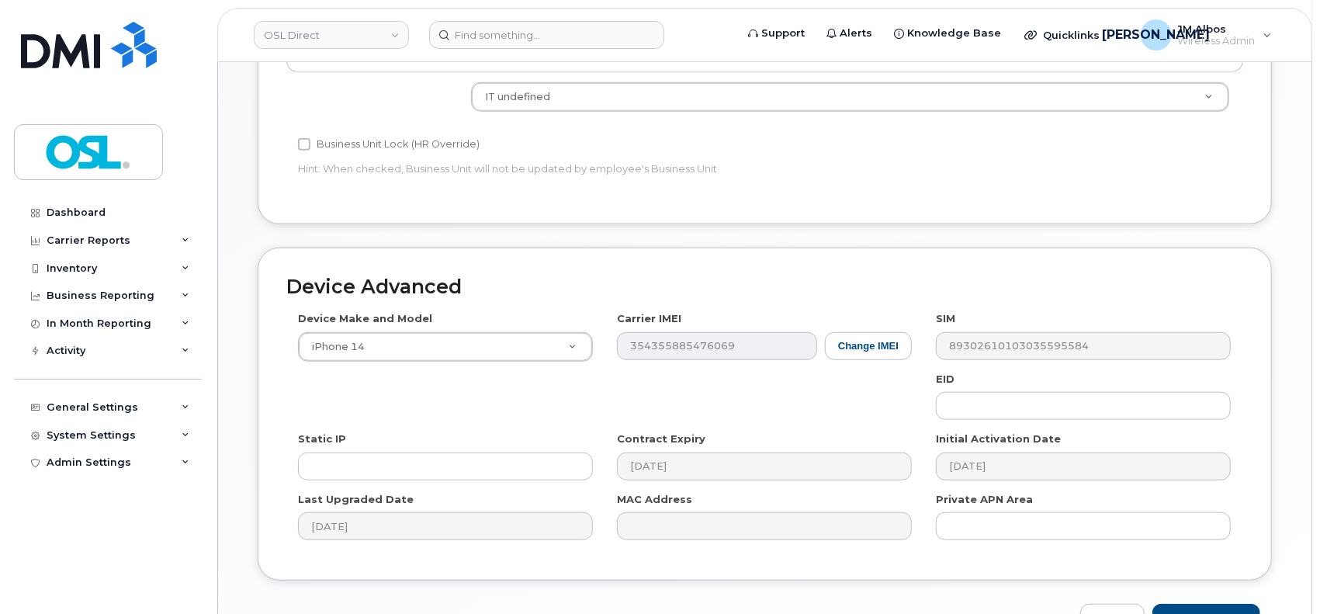
scroll to position [827, 0]
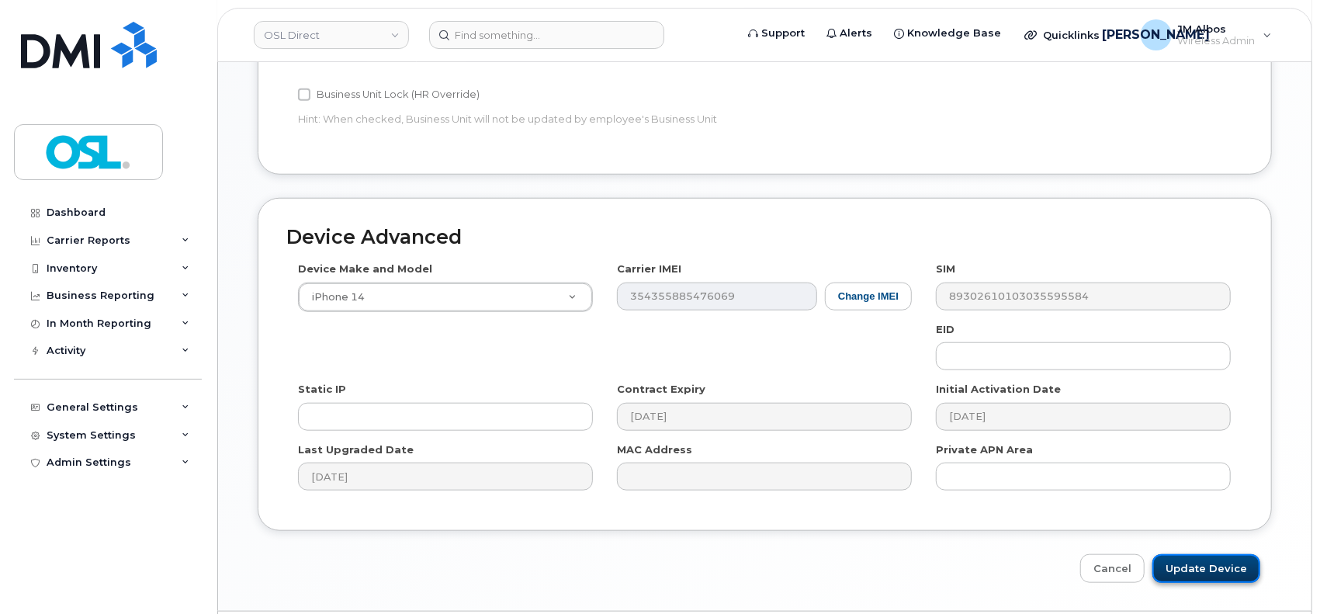
click at [1198, 566] on input "Update Device" at bounding box center [1206, 568] width 108 height 29
type input "Saving..."
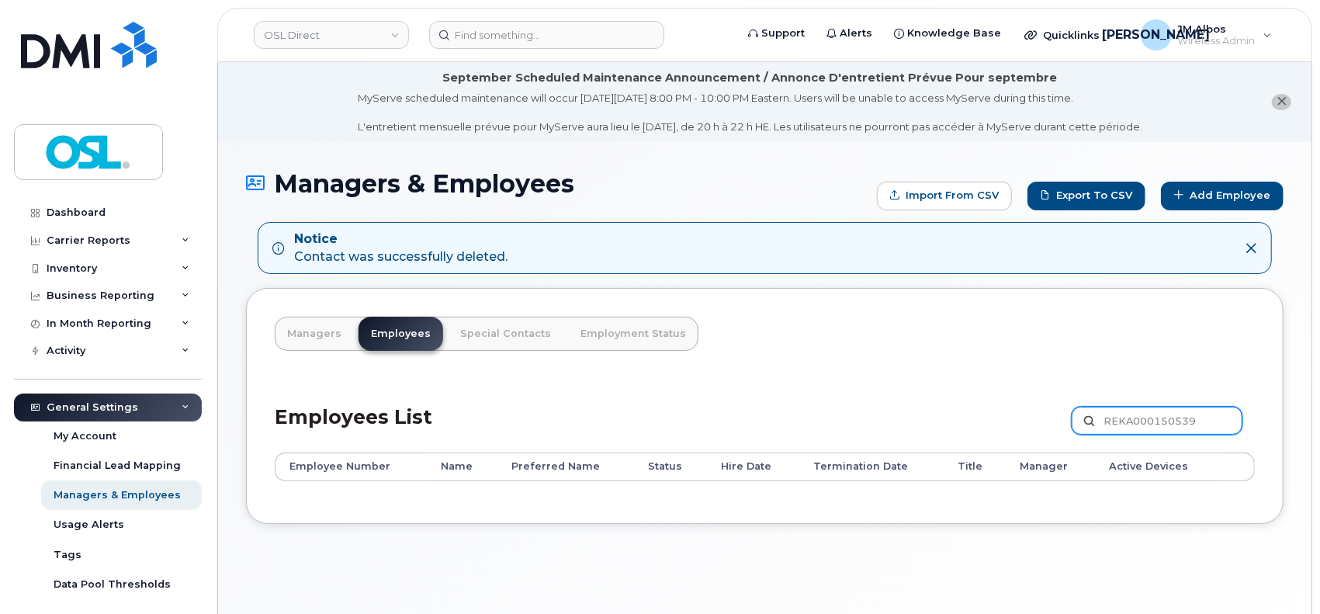
click at [1123, 415] on input "REKA000150539" at bounding box center [1156, 421] width 171 height 28
paste input "945"
type input "REKA000150945"
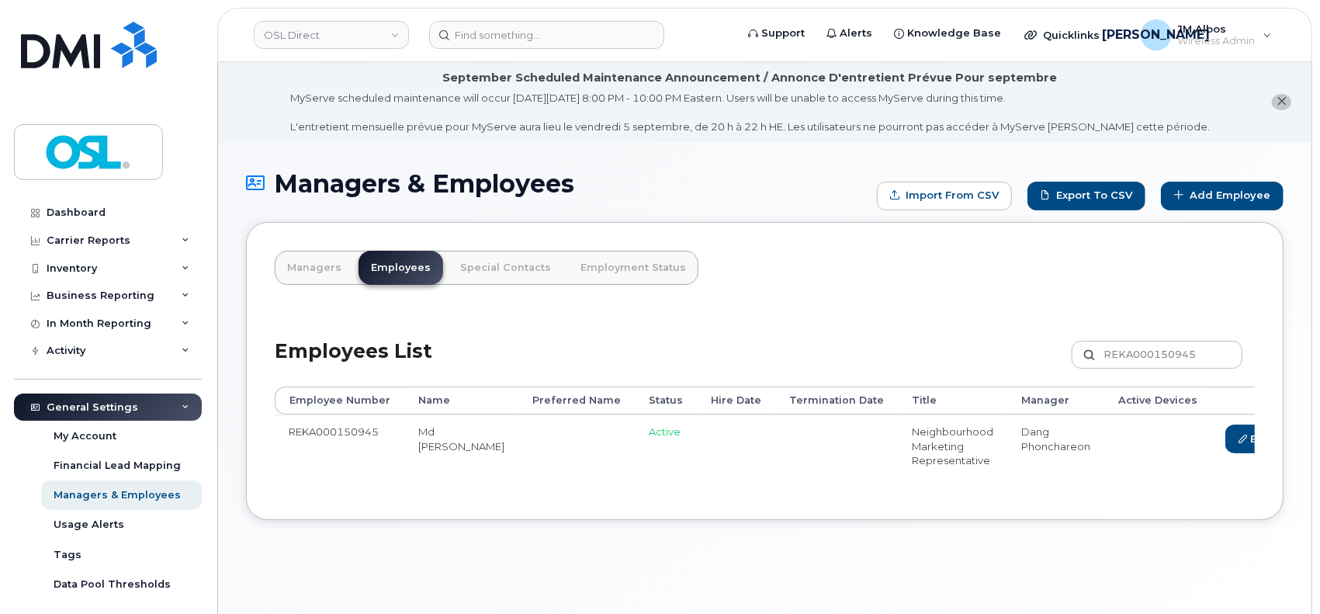
click at [1290, 445] on link "Delete" at bounding box center [1327, 438] width 74 height 29
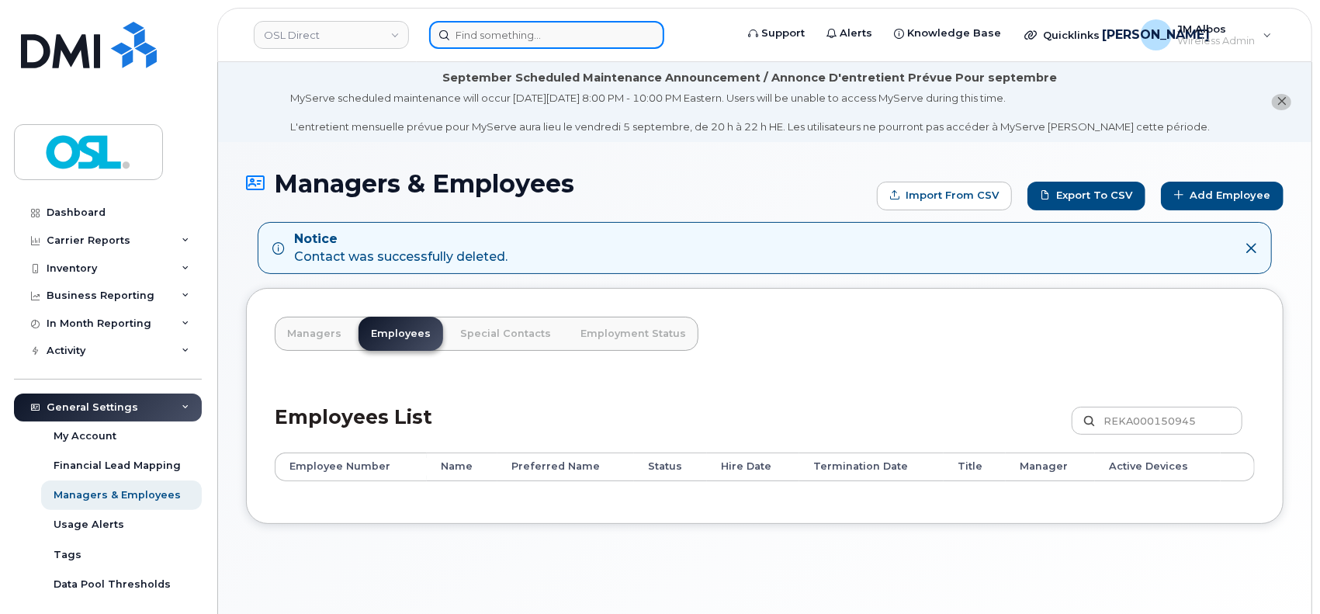
click at [601, 24] on input at bounding box center [546, 35] width 235 height 28
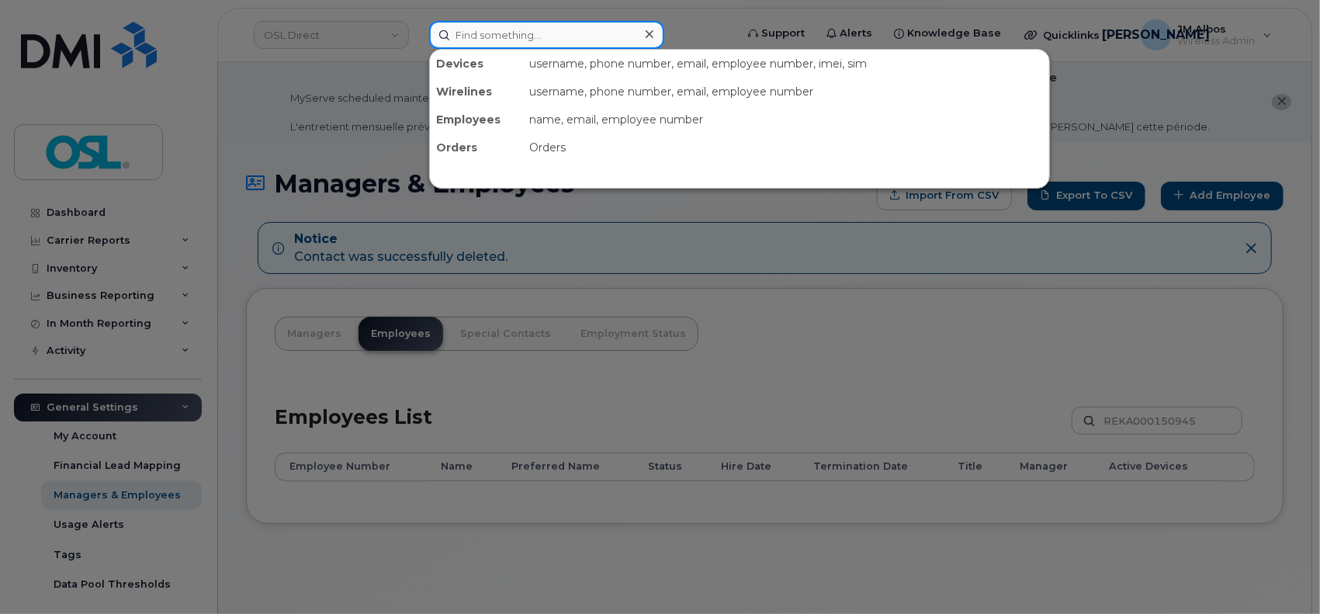
paste input "17053514251"
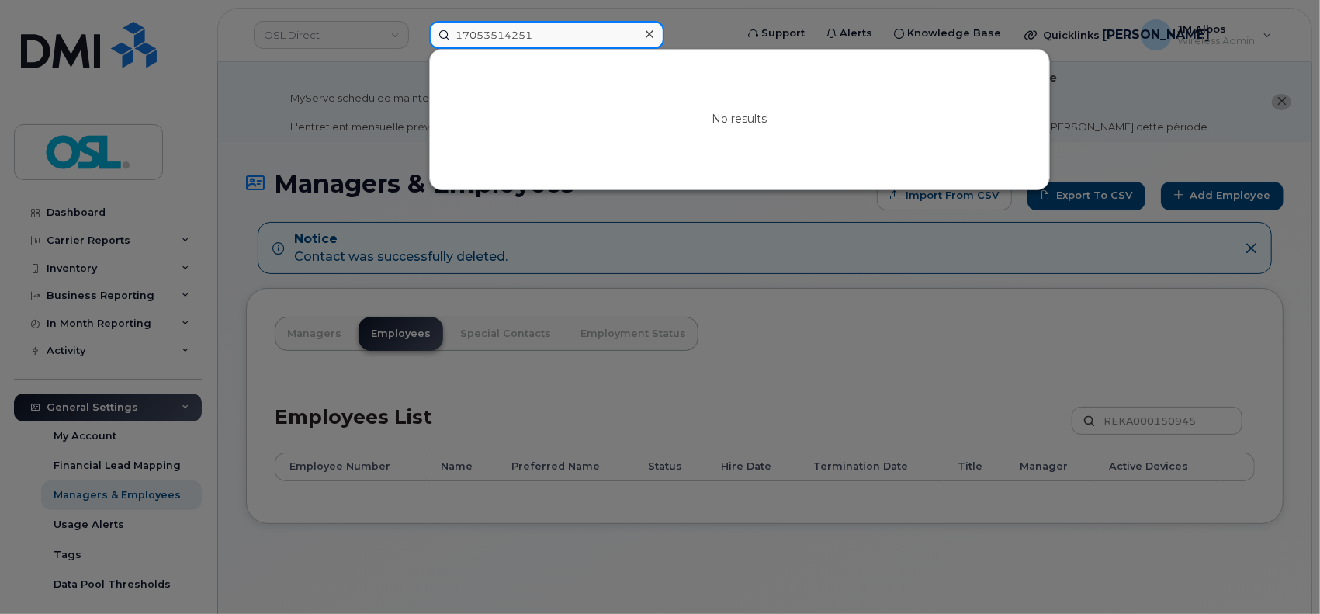
click at [462, 37] on input "17053514251" at bounding box center [546, 35] width 235 height 28
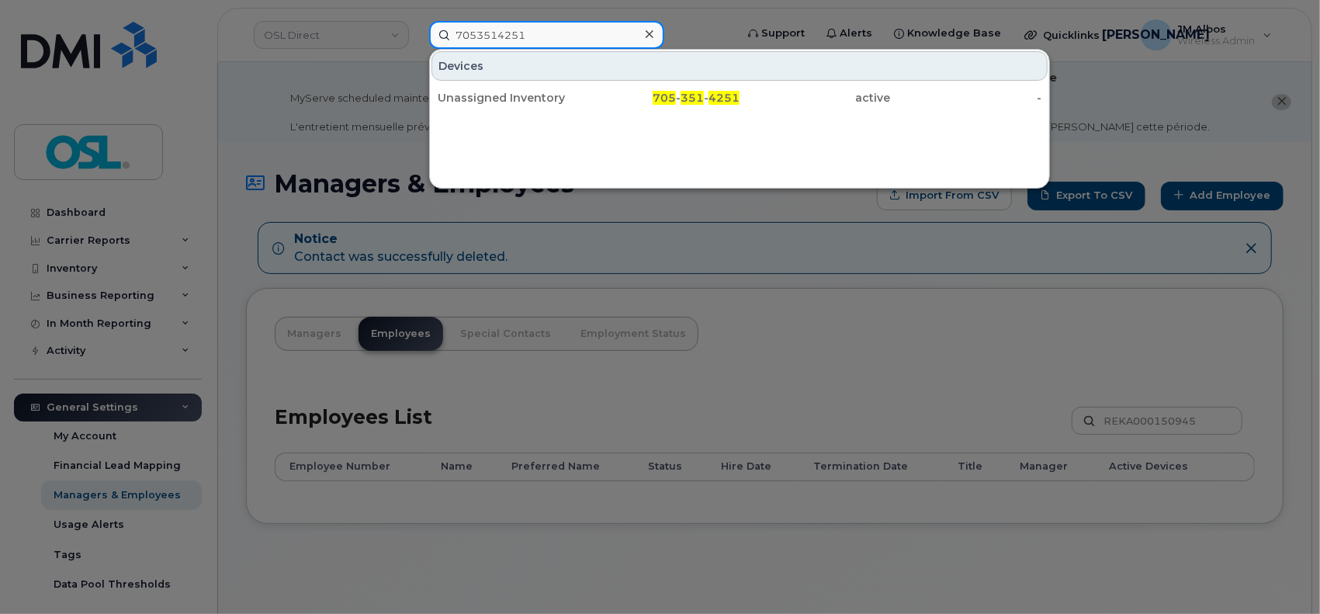
type input "7053514251"
click at [889, 334] on div at bounding box center [660, 307] width 1320 height 614
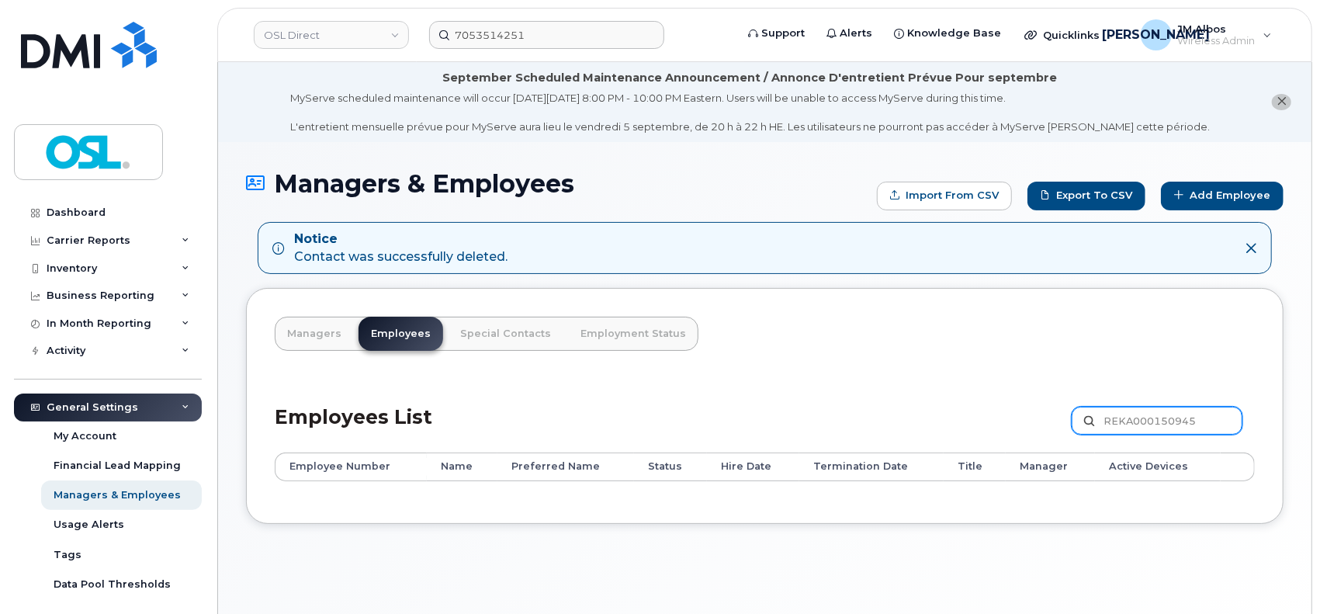
click at [1160, 421] on input "REKA000150945" at bounding box center [1156, 421] width 171 height 28
paste input "771"
type input "REKA000150771"
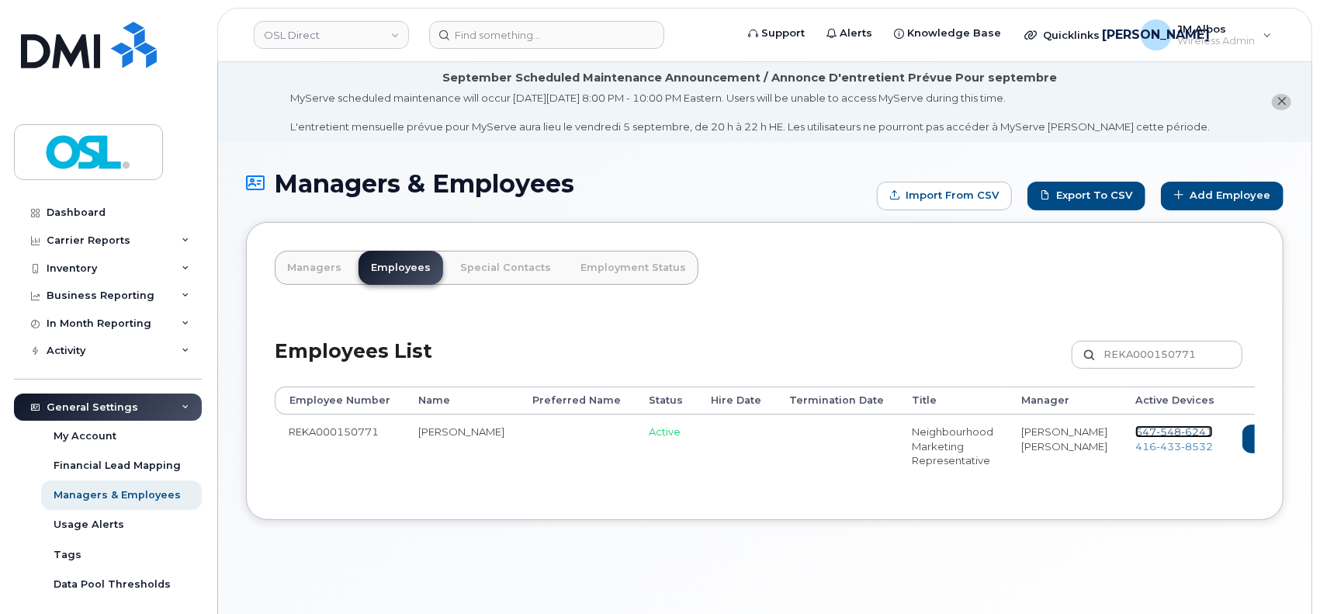
click at [1135, 430] on span "[PHONE_NUMBER]" at bounding box center [1174, 431] width 78 height 12
click at [1135, 448] on span "[PHONE_NUMBER]" at bounding box center [1174, 446] width 78 height 12
click at [1319, 438] on icon at bounding box center [1325, 438] width 9 height 9
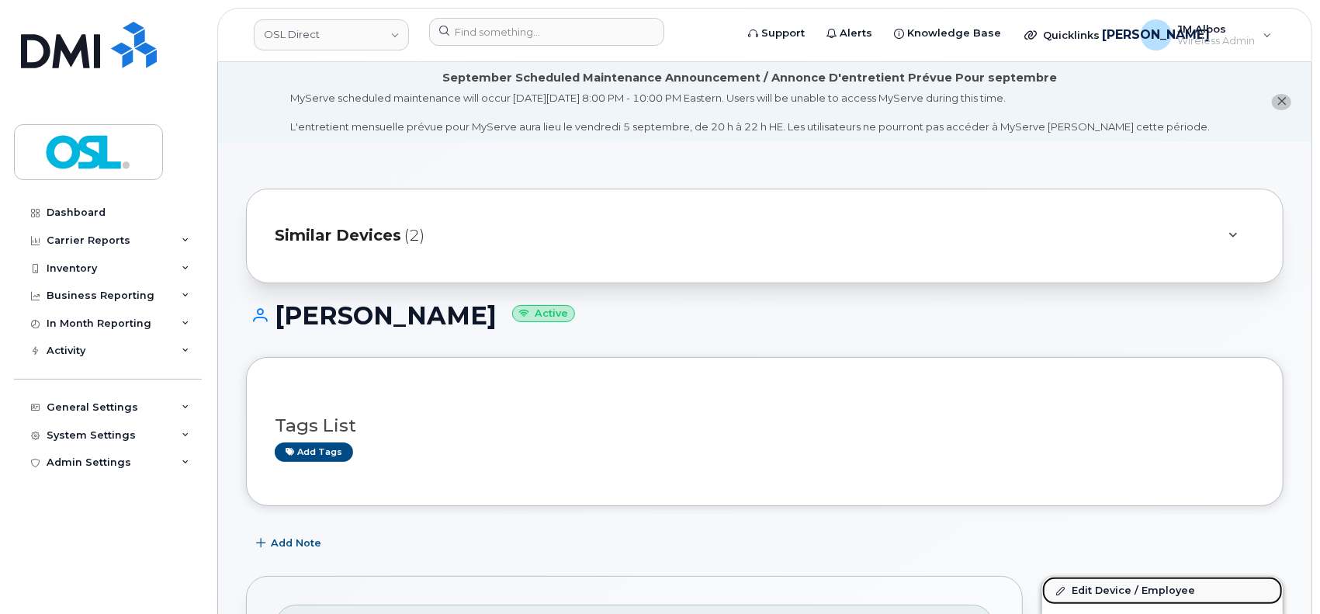
click at [1082, 593] on link "Edit Device / Employee" at bounding box center [1162, 590] width 241 height 28
click at [1113, 590] on link "Edit Device / Employee" at bounding box center [1162, 590] width 241 height 28
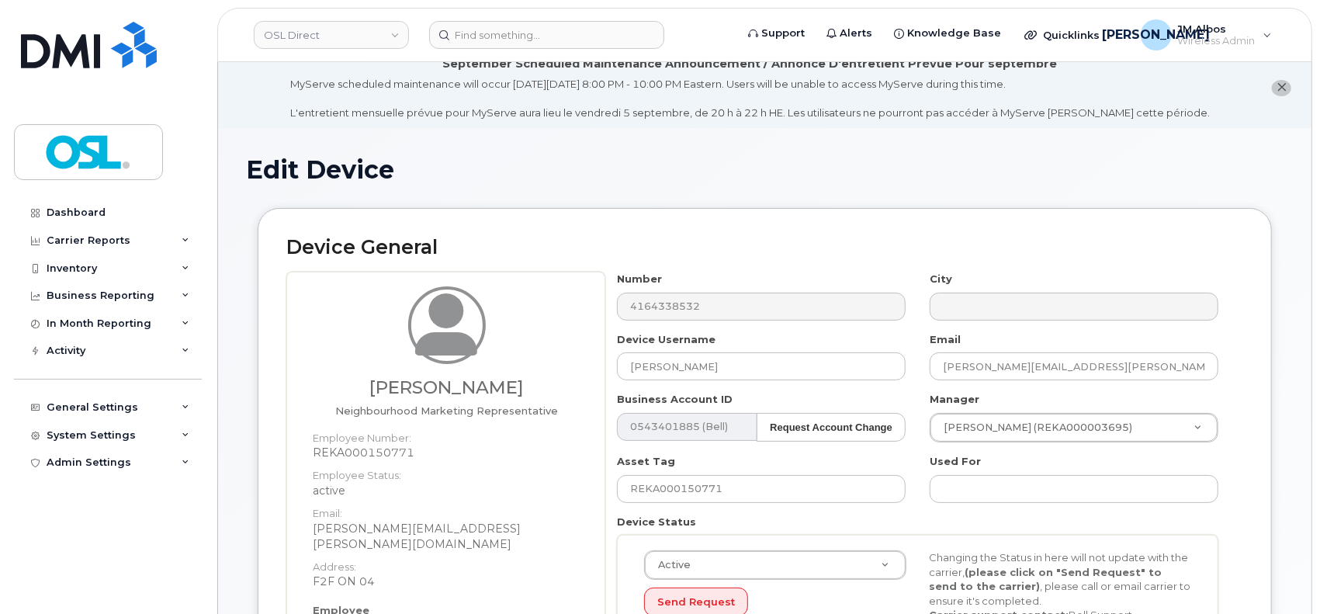
scroll to position [206, 0]
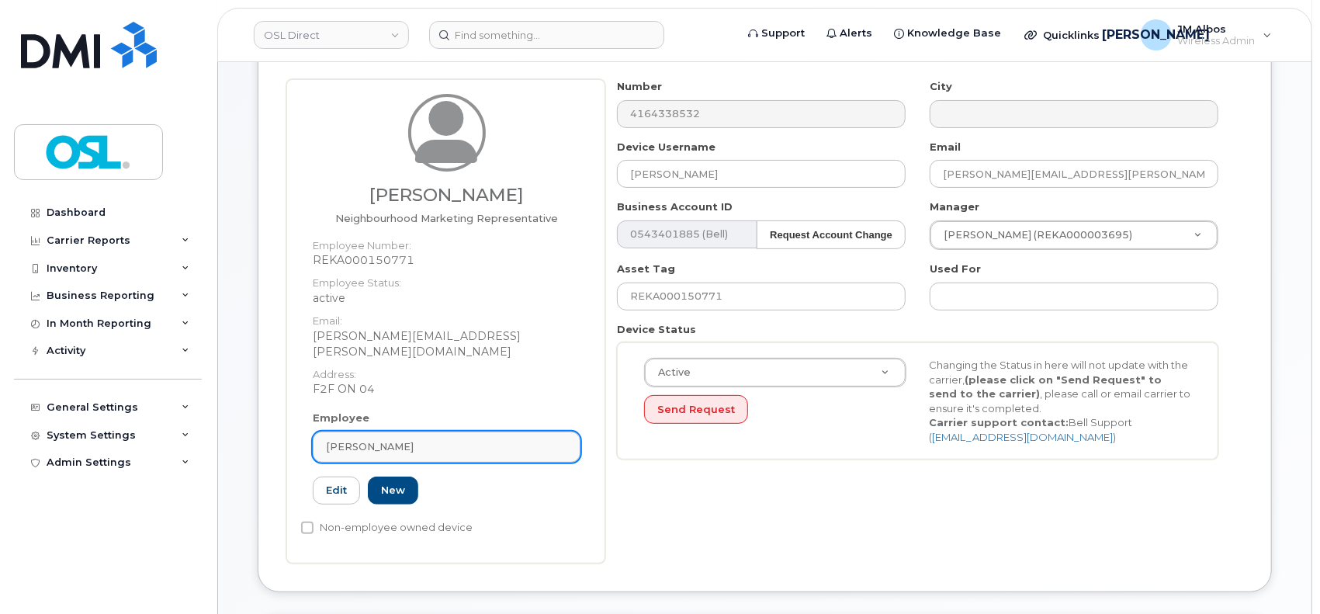
click at [417, 439] on div "Gursimar Singh" at bounding box center [446, 446] width 241 height 15
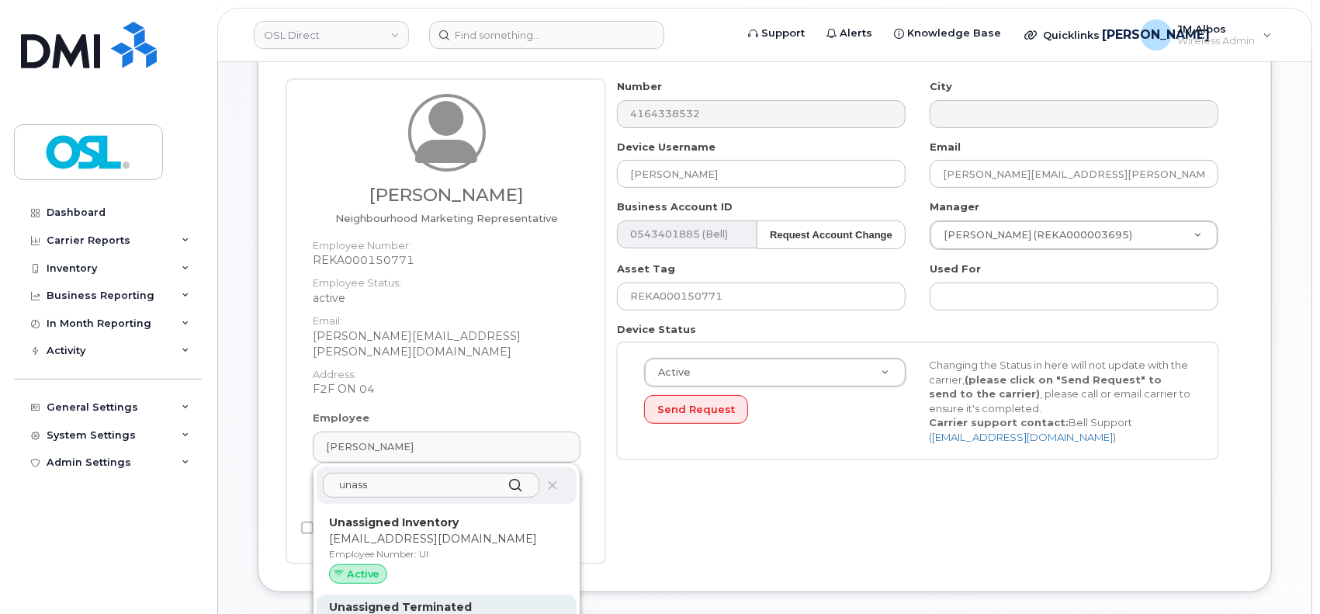
type input "unass"
click at [417, 600] on strong "Unassigned Terminated" at bounding box center [400, 607] width 143 height 14
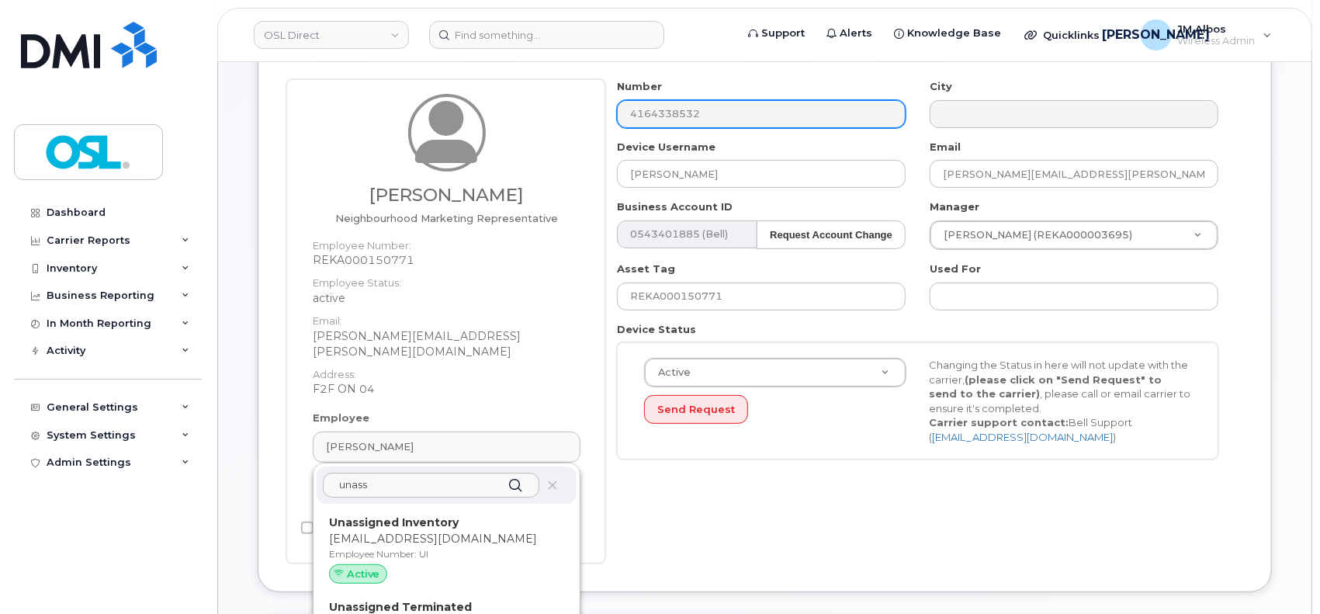
type input "UT"
type input "Unassigned Terminated"
type input "[EMAIL_ADDRESS][DOMAIN_NAME]"
type input "4117510"
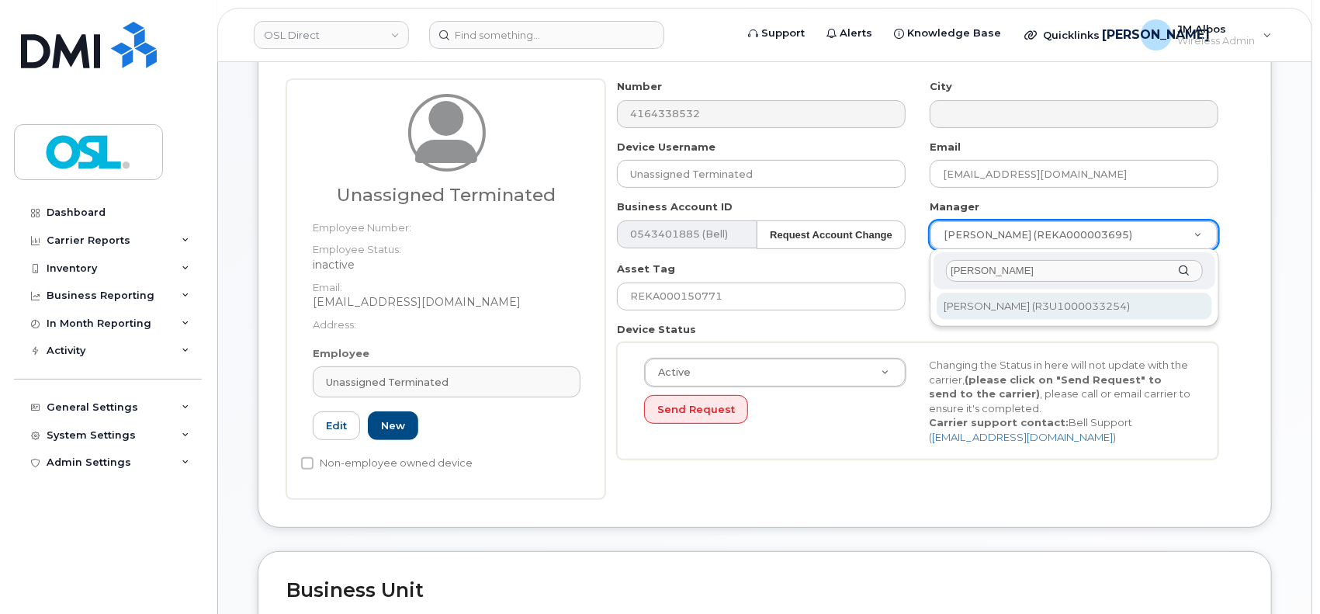
type input "[PERSON_NAME]"
type input "1527344"
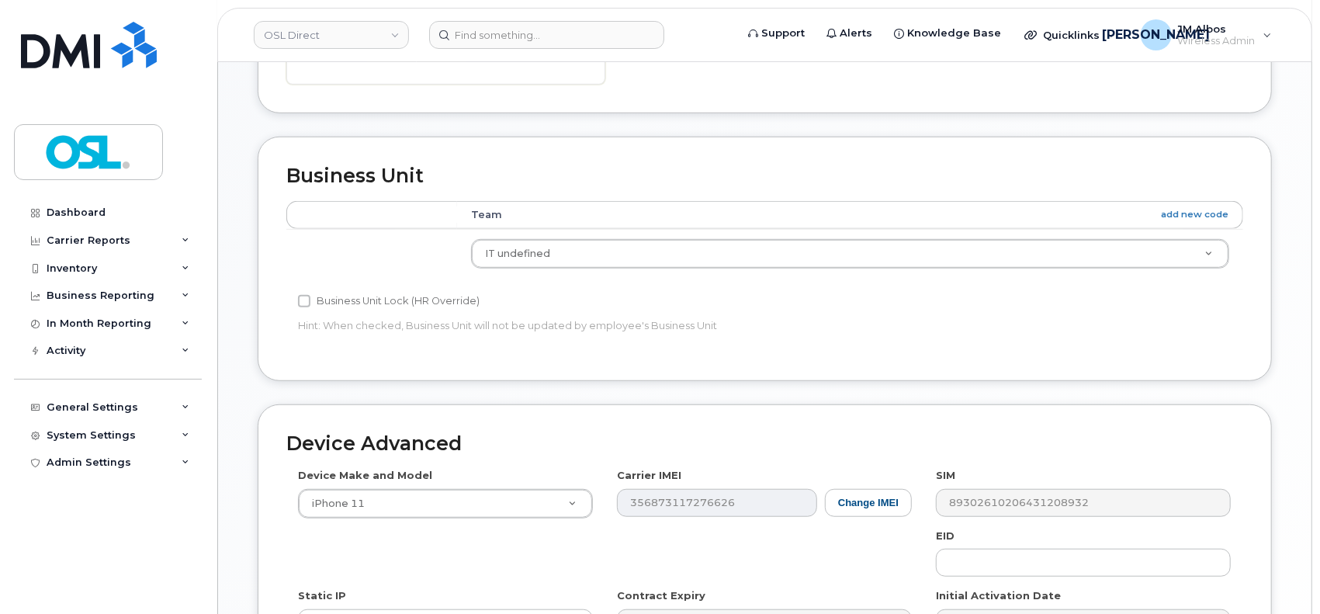
scroll to position [871, 0]
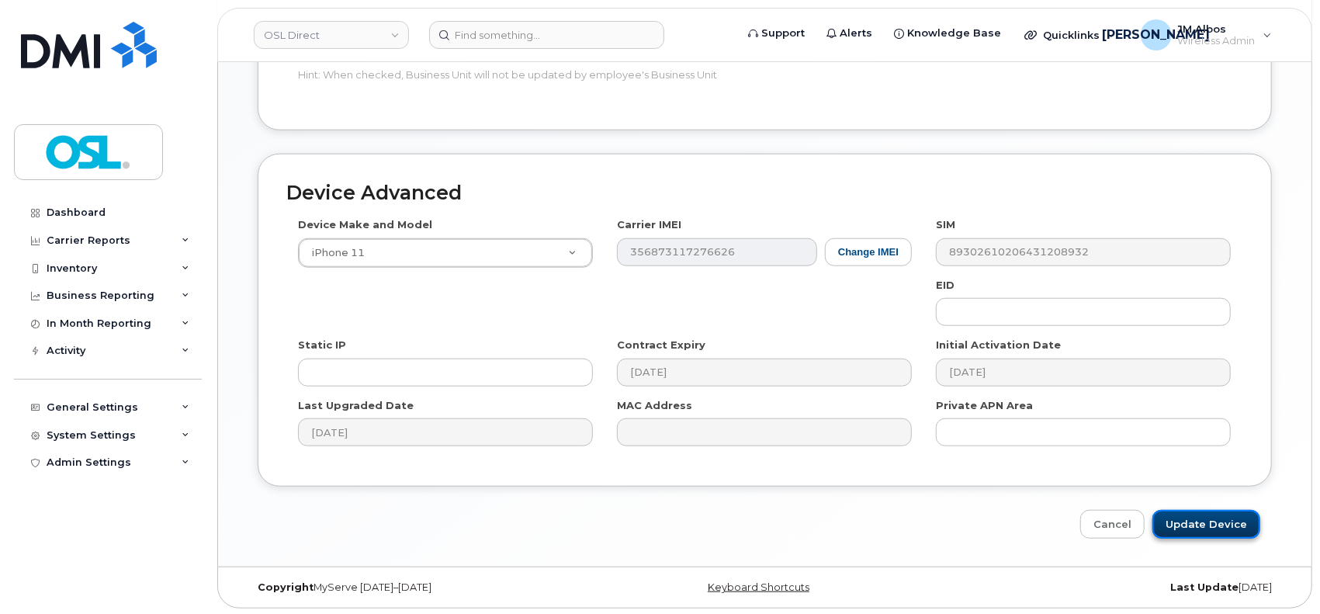
click at [1214, 524] on input "Update Device" at bounding box center [1206, 524] width 108 height 29
type input "Saving..."
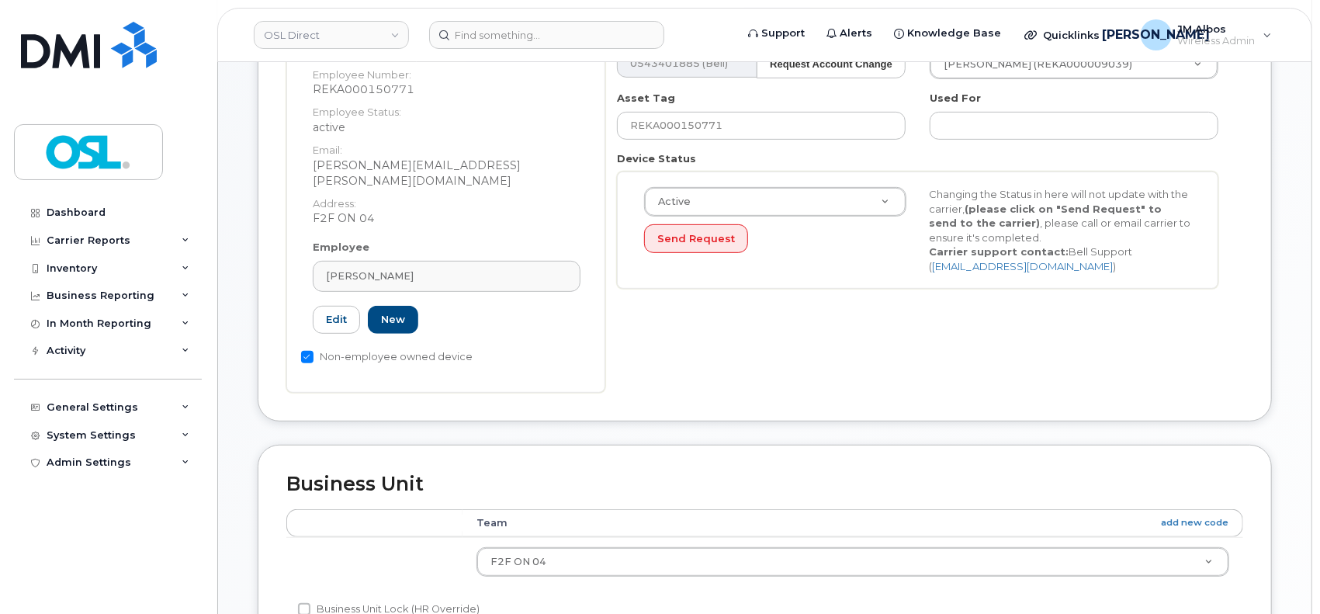
scroll to position [414, 0]
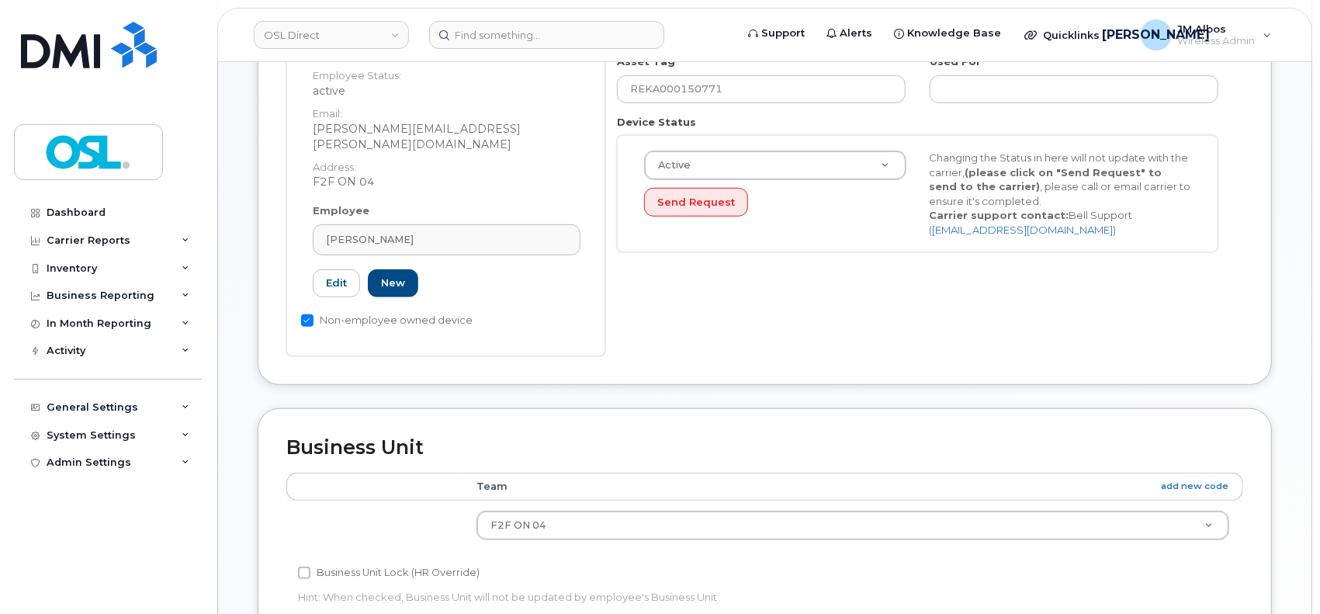
click at [449, 203] on div "Employee Gursimar Singh Type first three symbols or more REKA000150771 Edit New" at bounding box center [446, 257] width 291 height 108
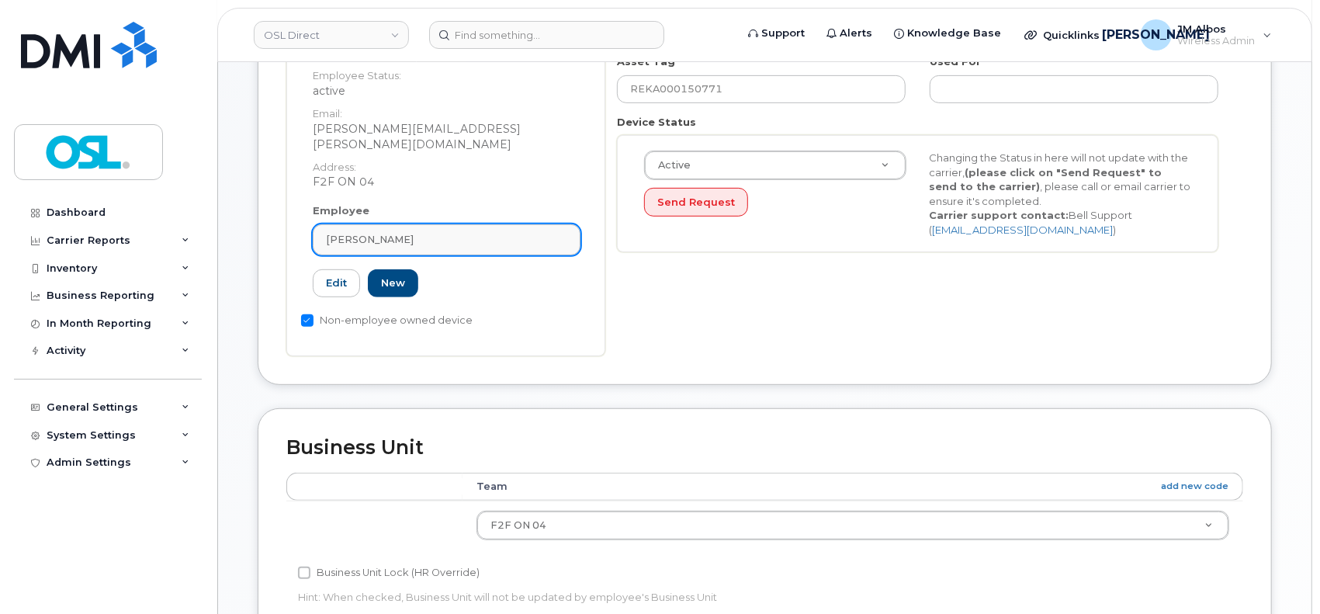
click at [463, 224] on link "Gursimar Singh" at bounding box center [447, 239] width 268 height 31
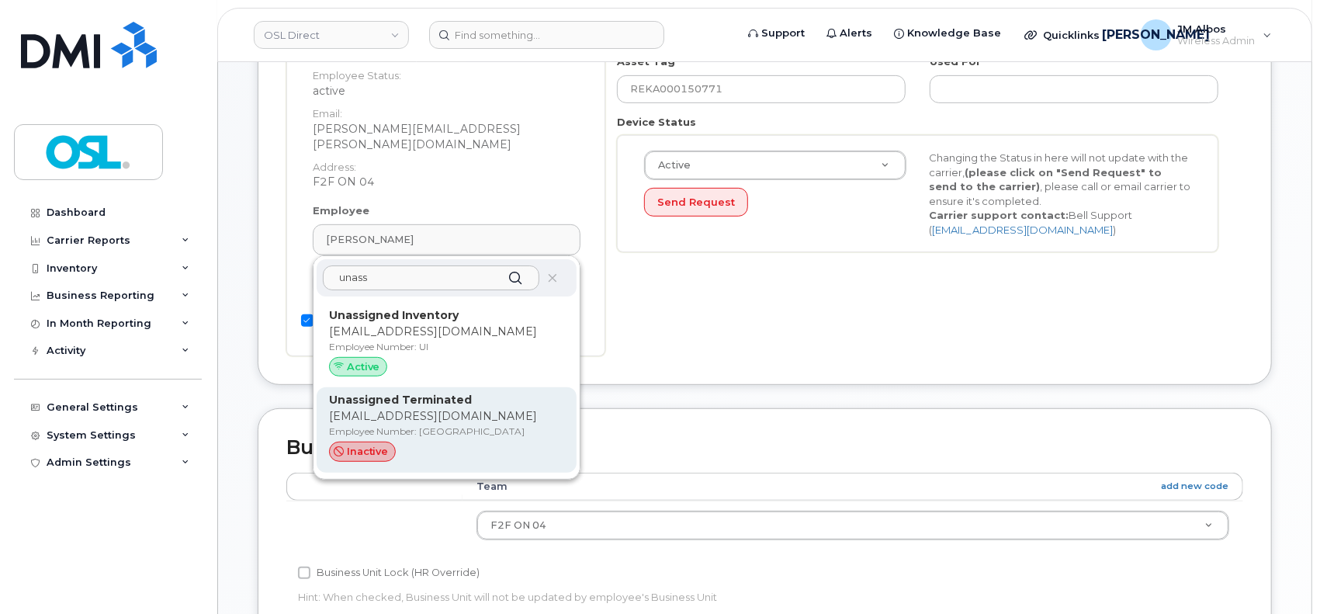
type input "unass"
click at [417, 393] on strong "Unassigned Terminated" at bounding box center [400, 400] width 143 height 14
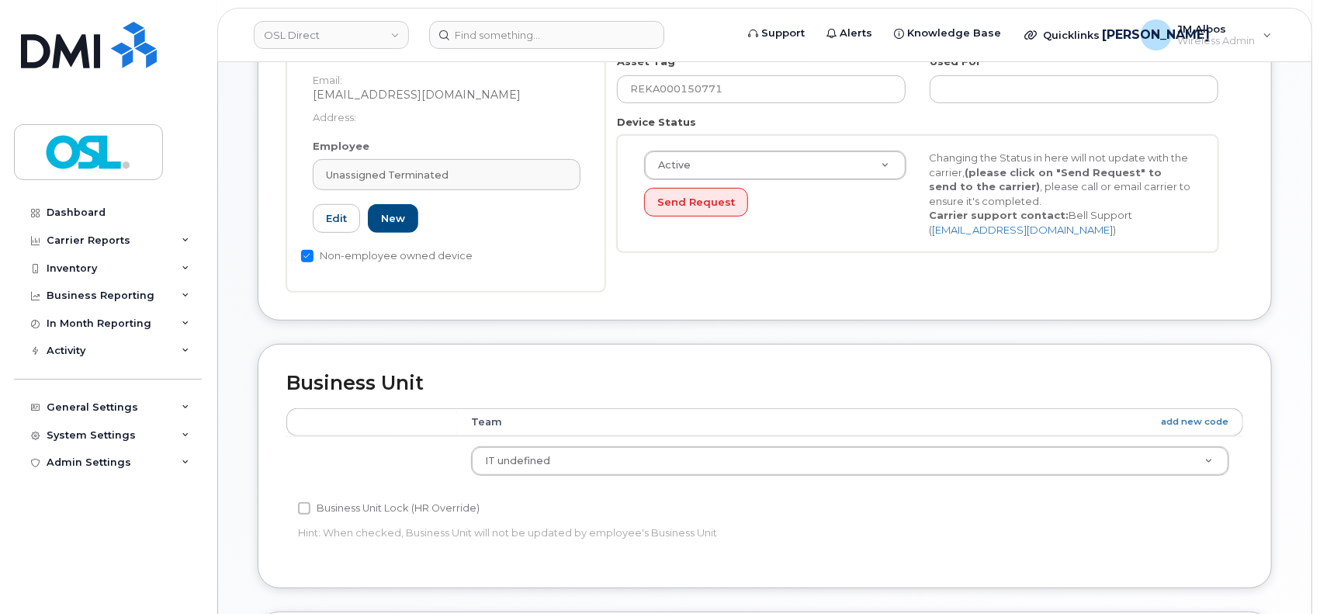
type input "UT"
type input "Unassigned Terminated"
type input "support_2@osldirect.com"
type input "4117510"
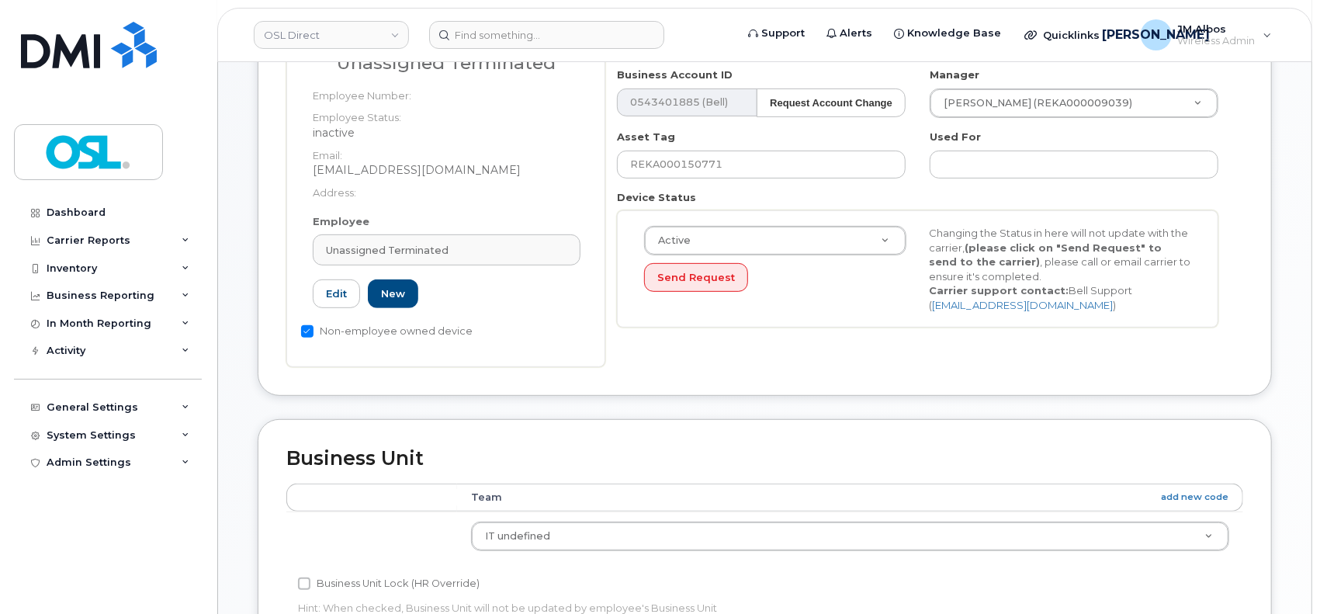
scroll to position [310, 0]
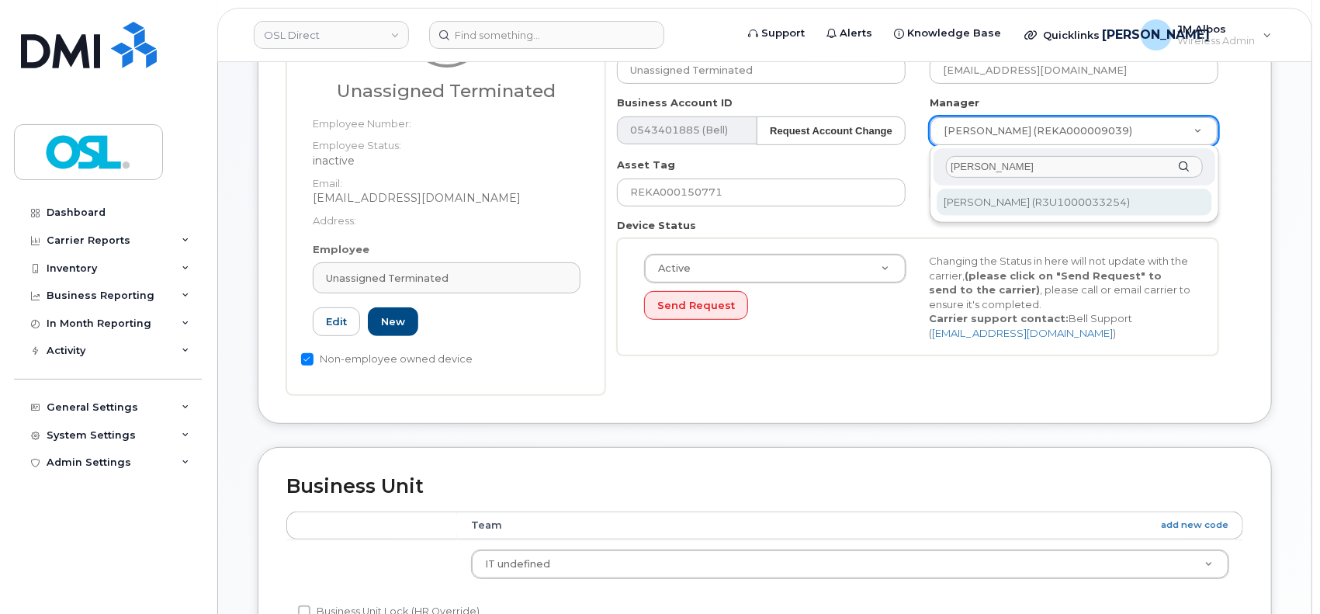
type input "patry"
type input "1527344"
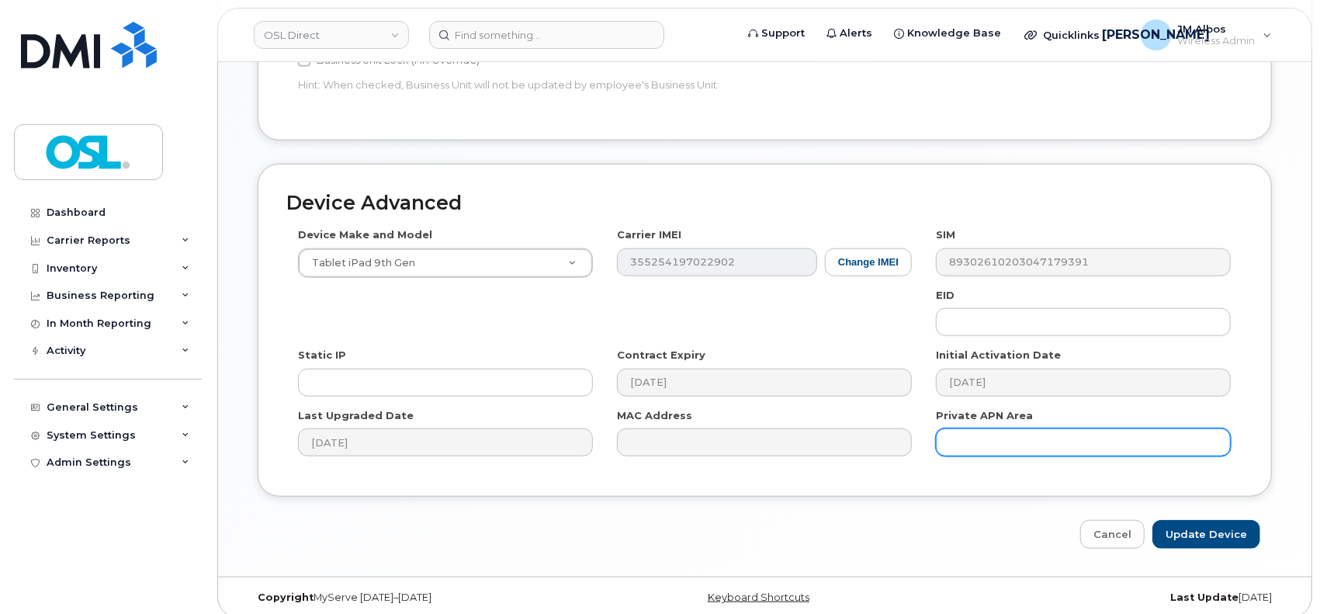
scroll to position [871, 0]
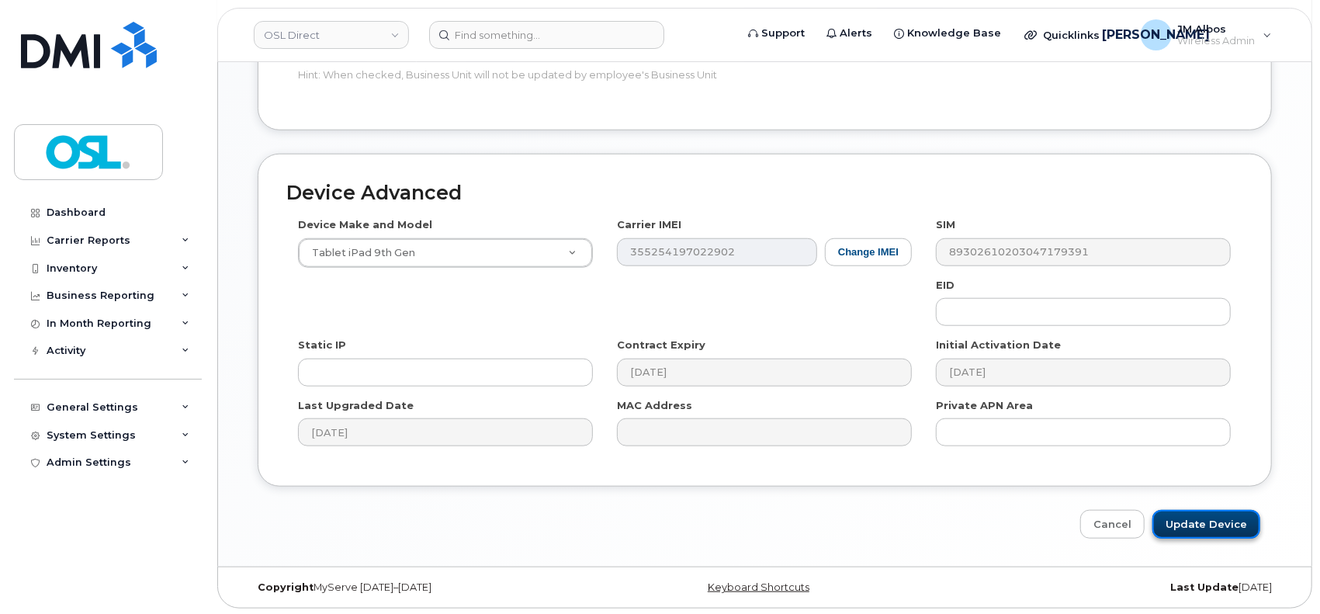
click at [1179, 518] on input "Update Device" at bounding box center [1206, 524] width 108 height 29
type input "Saving..."
